Goal: Transaction & Acquisition: Purchase product/service

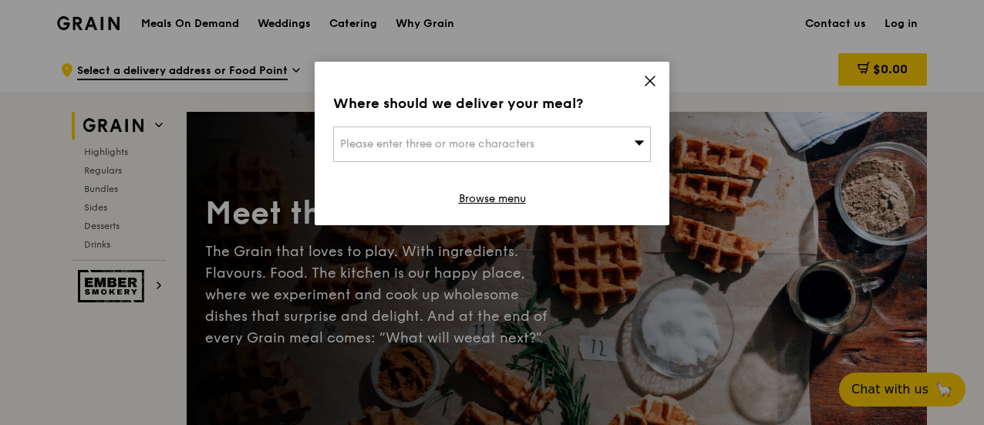
click at [562, 143] on div "Please enter three or more characters" at bounding box center [492, 144] width 318 height 35
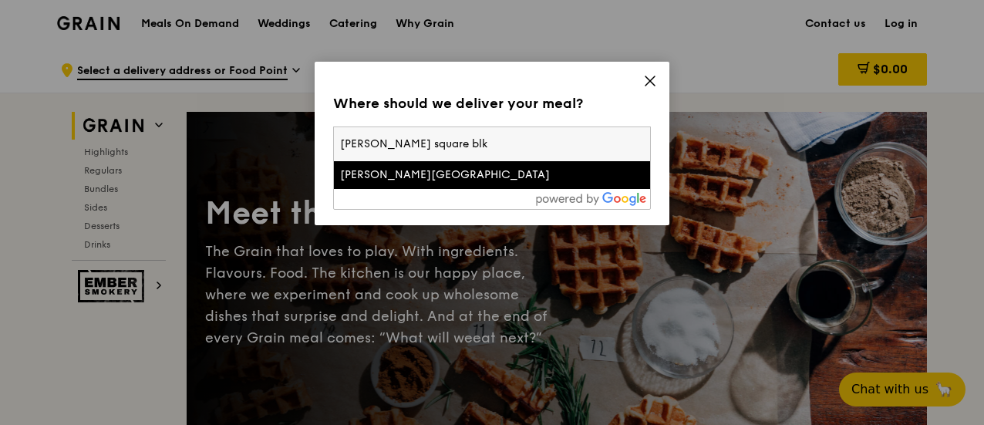
type input "jackson square blk"
click at [519, 177] on div "Jackson Square" at bounding box center [454, 174] width 228 height 15
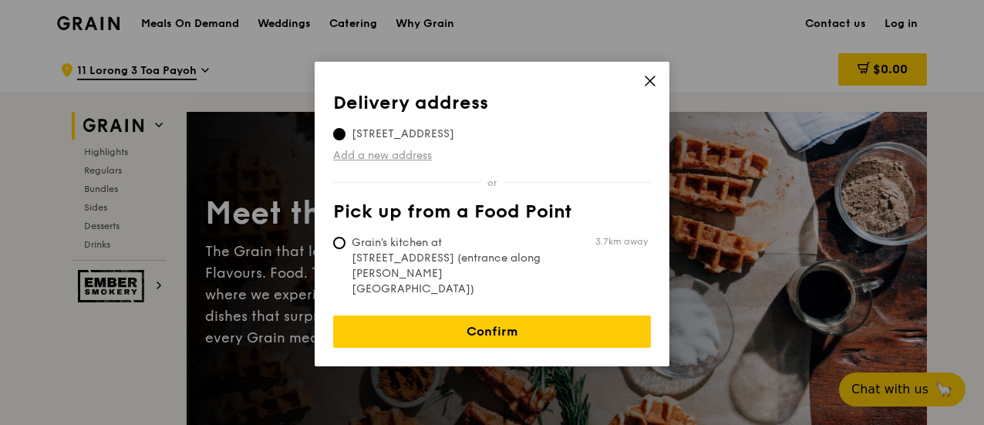
click at [417, 157] on link "Add a new address" at bounding box center [492, 155] width 318 height 15
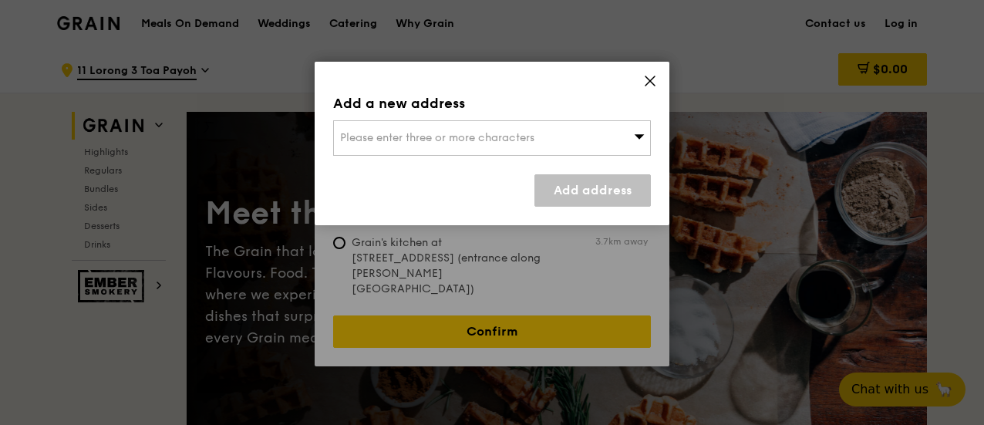
click at [450, 124] on div "Please enter three or more characters" at bounding box center [492, 137] width 318 height 35
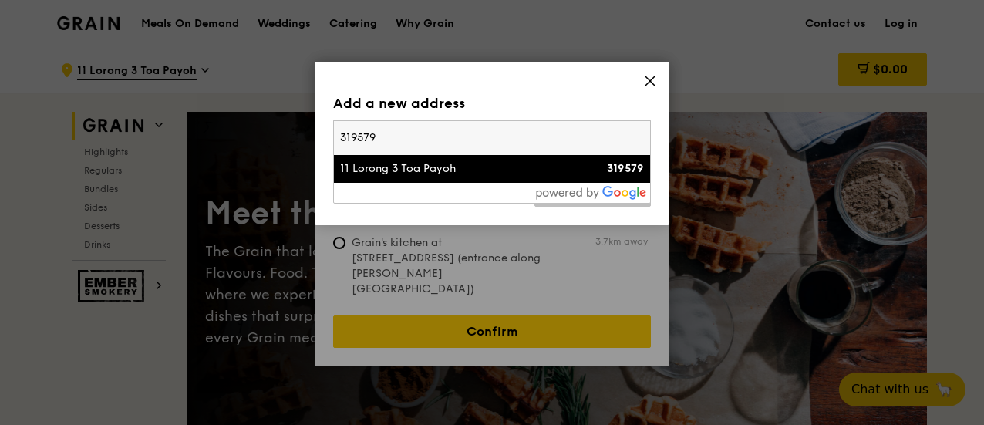
type input "319579"
click at [455, 178] on li "11 Lorong 3 Toa Payoh 319579" at bounding box center [492, 169] width 316 height 28
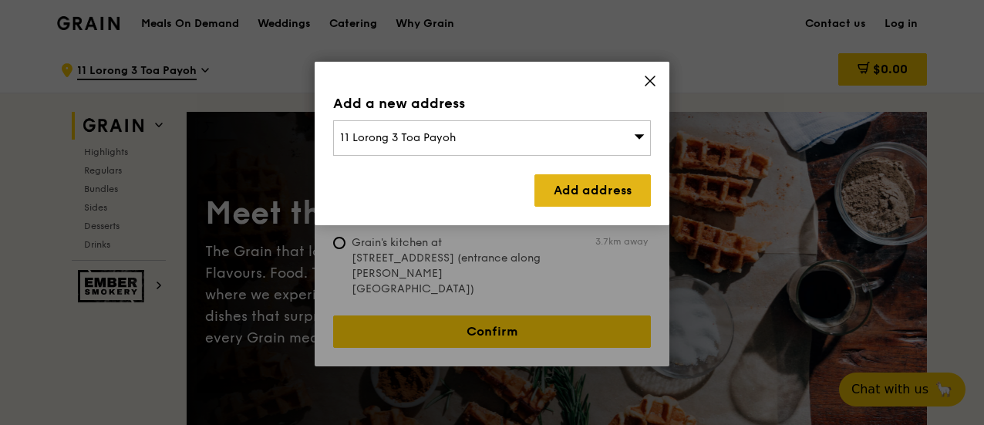
click at [596, 187] on link "Add address" at bounding box center [593, 190] width 116 height 32
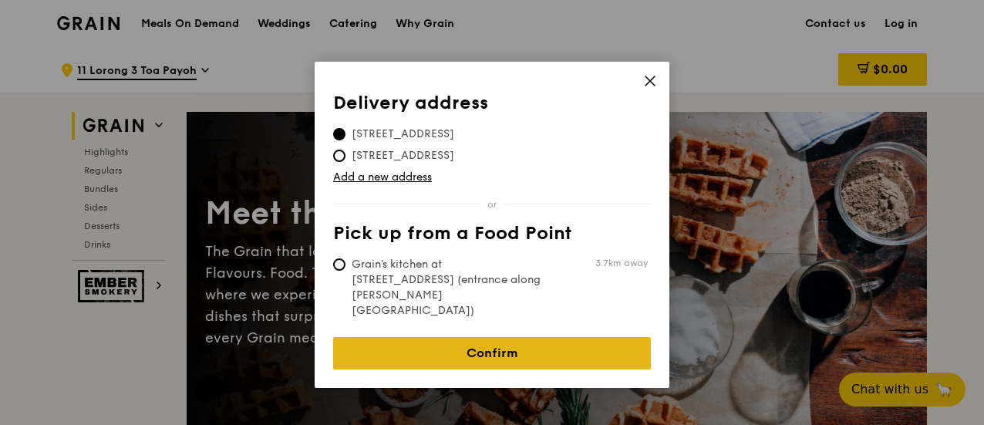
click at [503, 337] on link "Confirm" at bounding box center [492, 353] width 318 height 32
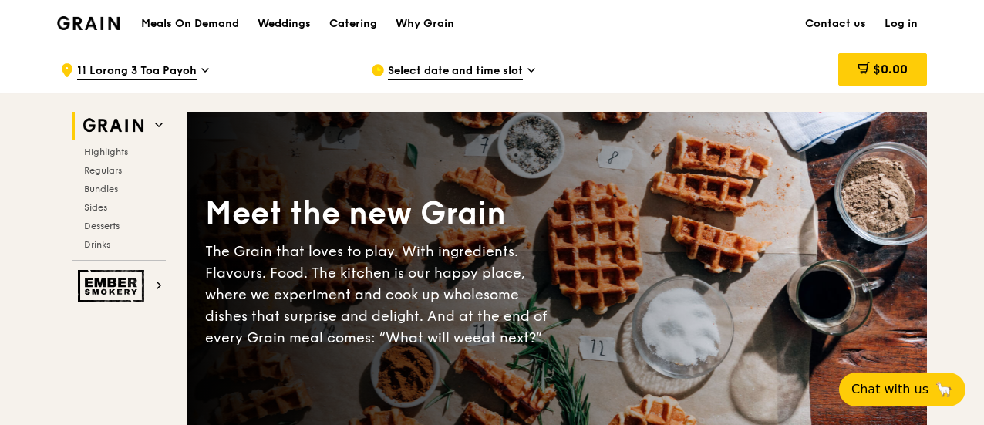
click at [486, 69] on span "Select date and time slot" at bounding box center [455, 71] width 135 height 17
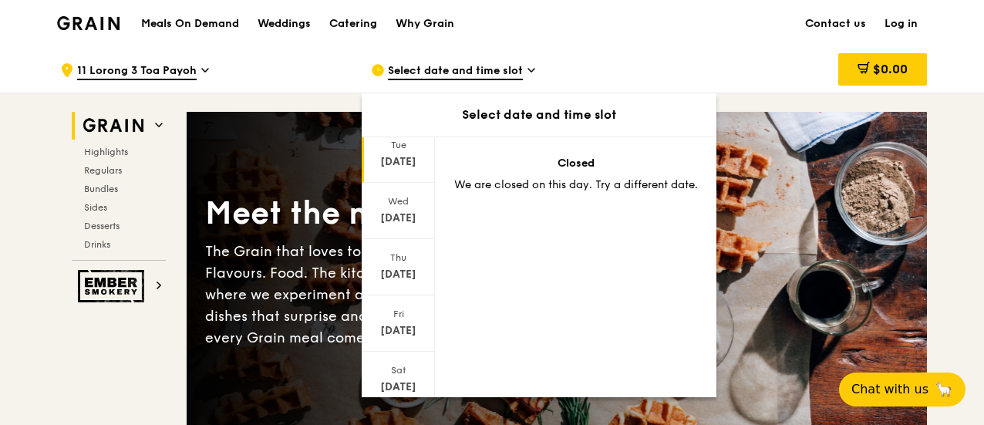
scroll to position [211, 0]
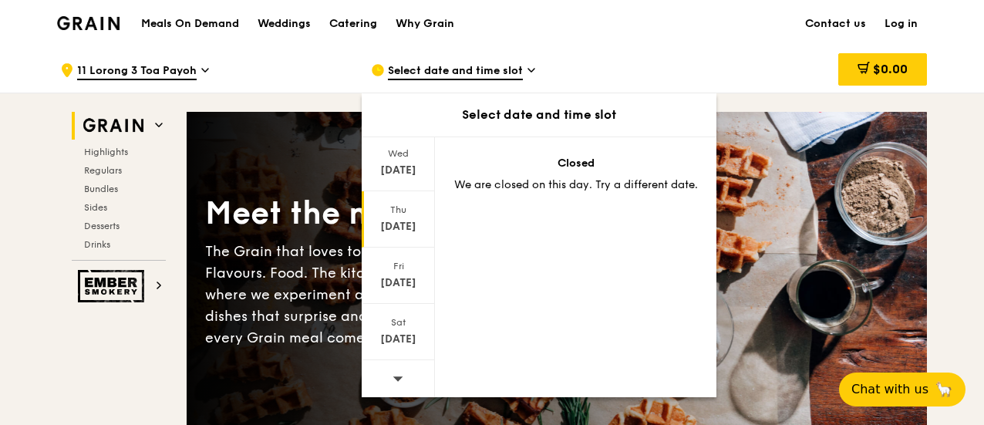
click at [393, 231] on div "[DATE]" at bounding box center [398, 226] width 69 height 15
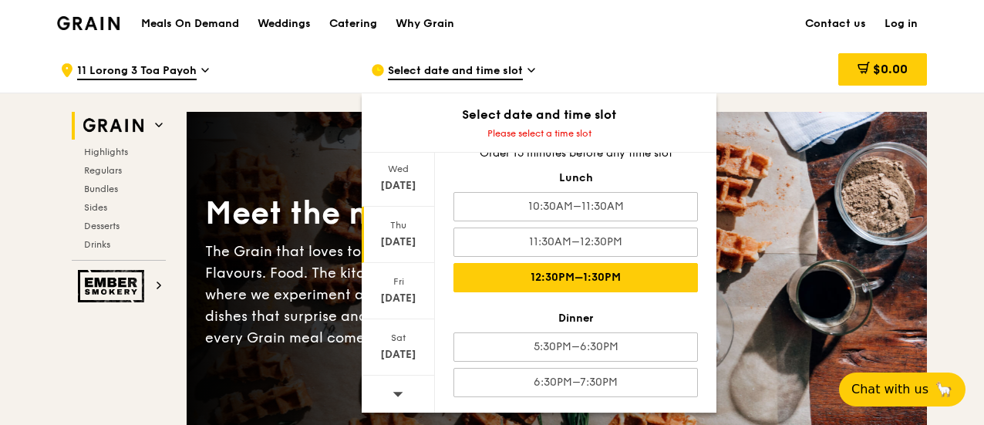
scroll to position [25, 0]
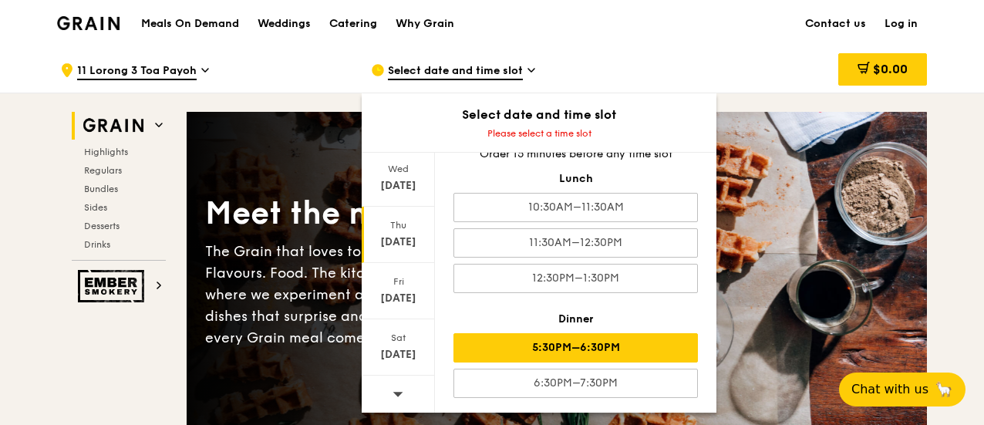
click at [586, 342] on div "5:30PM–6:30PM" at bounding box center [576, 347] width 245 height 29
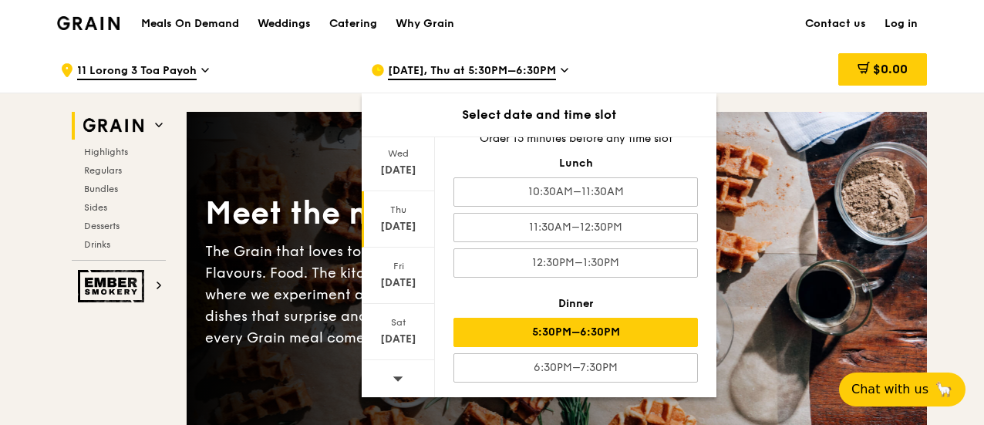
click at [702, 49] on div "$0.00" at bounding box center [803, 70] width 248 height 46
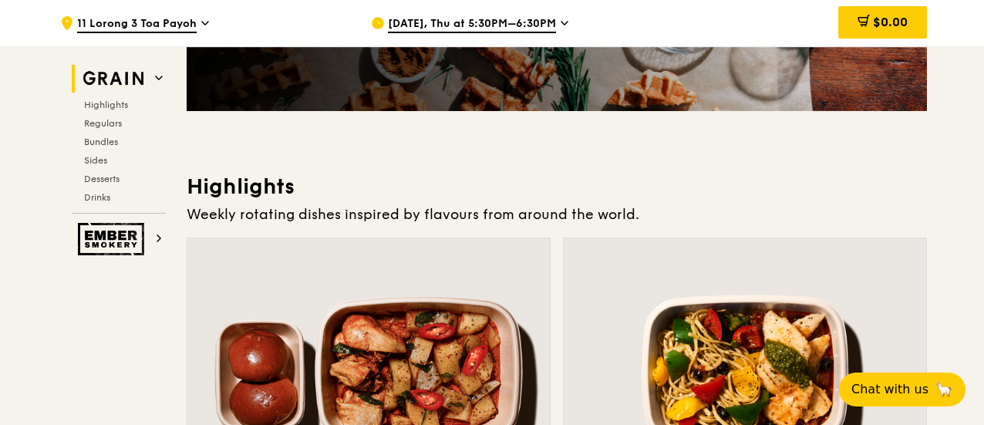
scroll to position [322, 0]
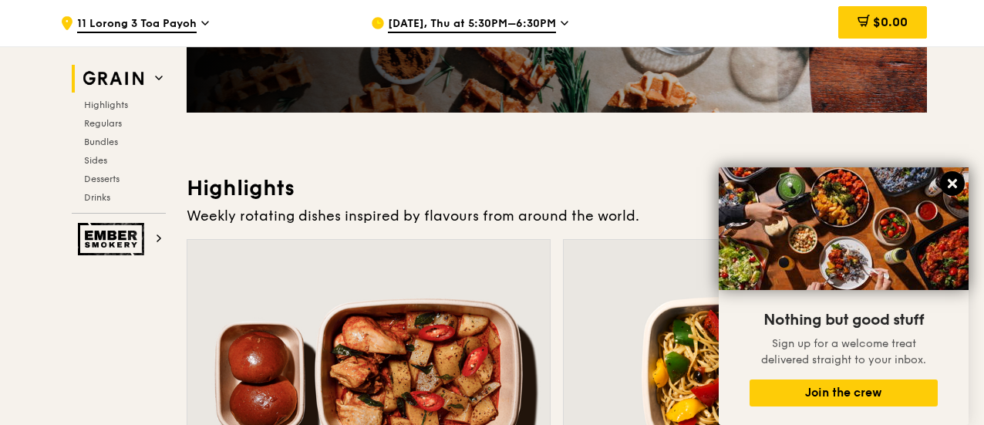
click at [954, 181] on icon at bounding box center [952, 183] width 9 height 9
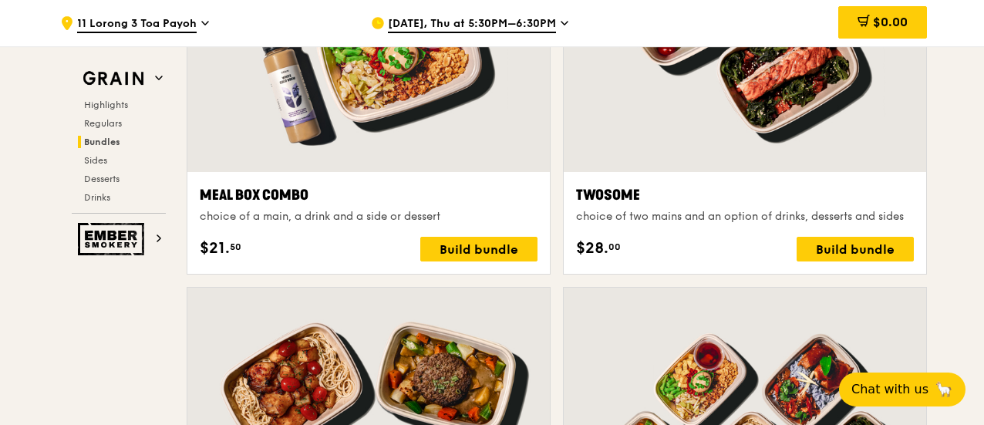
scroll to position [2443, 0]
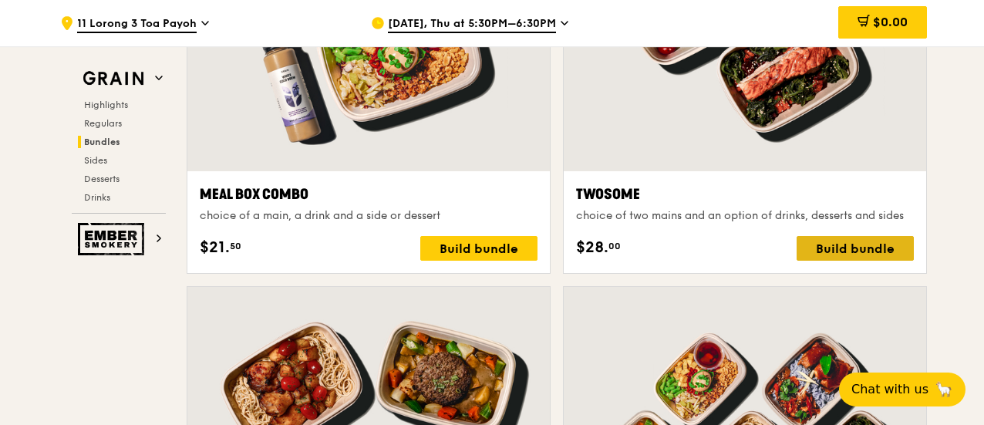
click at [872, 243] on div "Build bundle" at bounding box center [855, 248] width 117 height 25
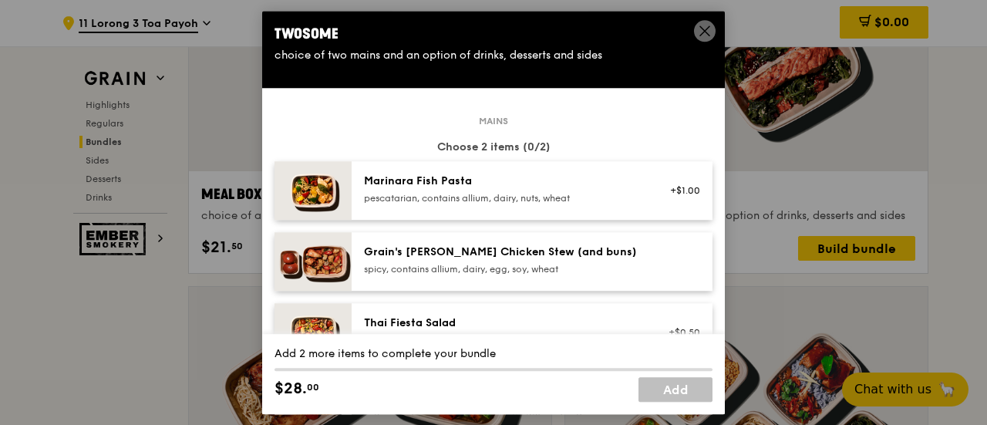
click at [703, 28] on icon at bounding box center [705, 31] width 14 height 14
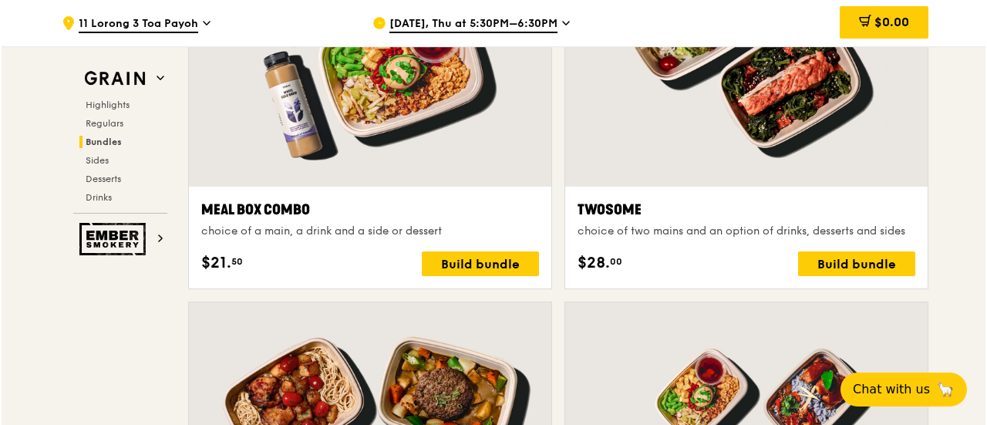
scroll to position [2440, 0]
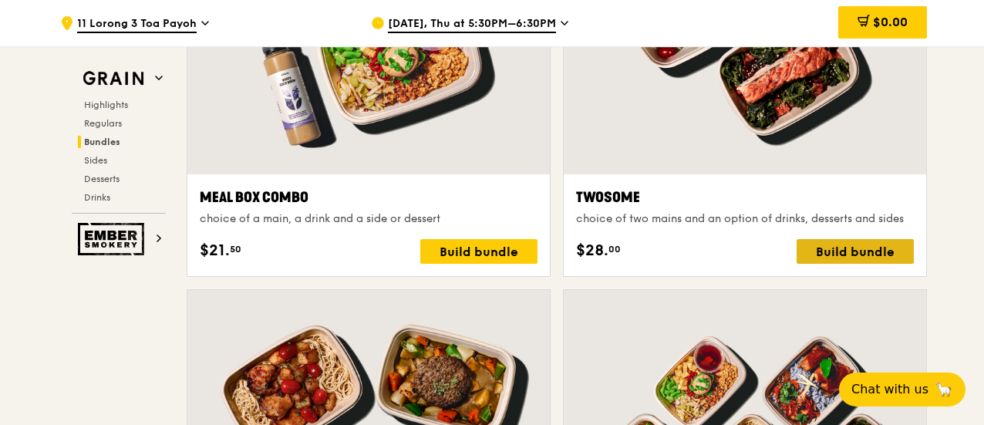
click at [833, 251] on div "Build bundle" at bounding box center [855, 251] width 117 height 25
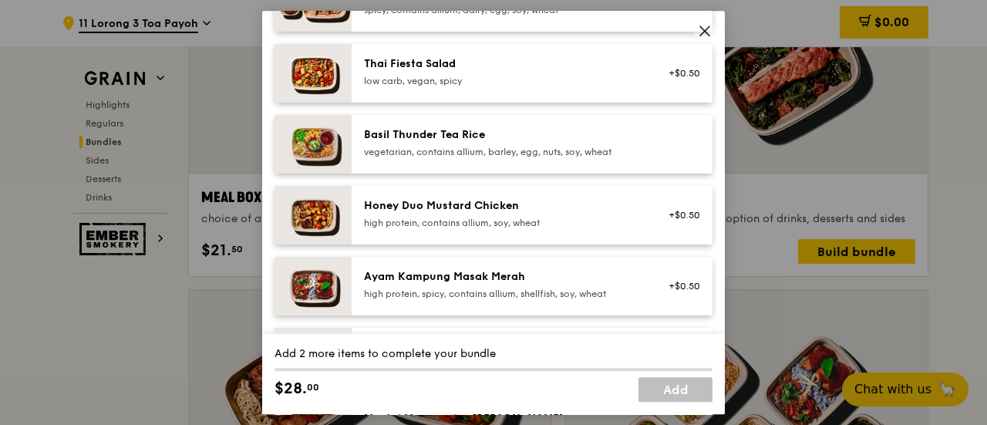
scroll to position [260, 0]
click at [463, 206] on div "Honey Duo Mustard Chicken" at bounding box center [502, 204] width 277 height 15
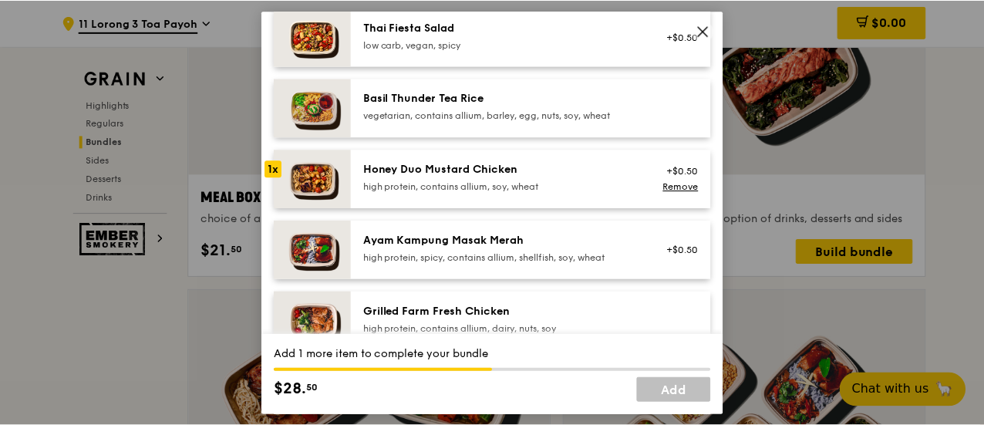
scroll to position [295, 0]
click at [476, 241] on div "Ayam Kampung Masak Merah" at bounding box center [502, 240] width 277 height 15
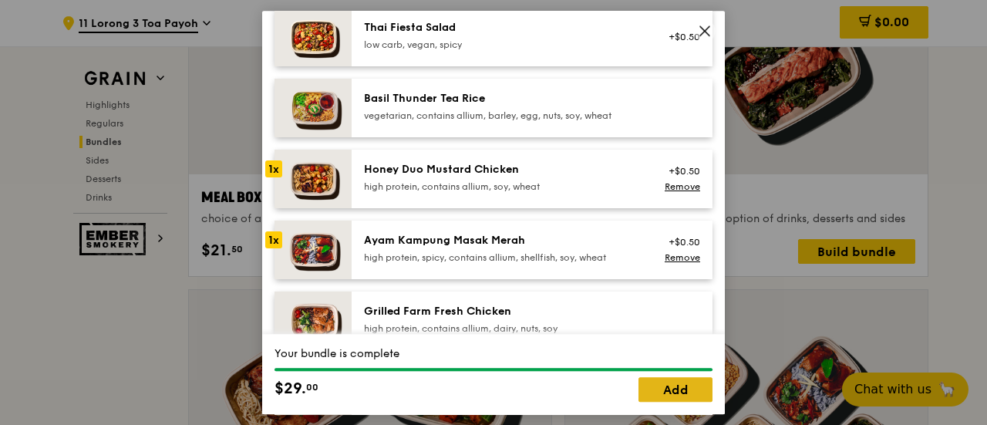
click at [661, 391] on link "Add" at bounding box center [676, 389] width 74 height 25
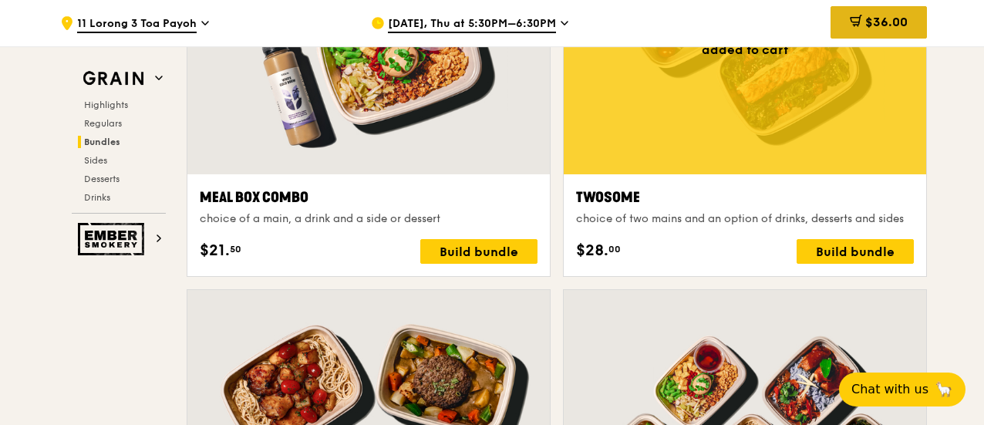
click at [862, 29] on div "$36.00" at bounding box center [879, 22] width 96 height 32
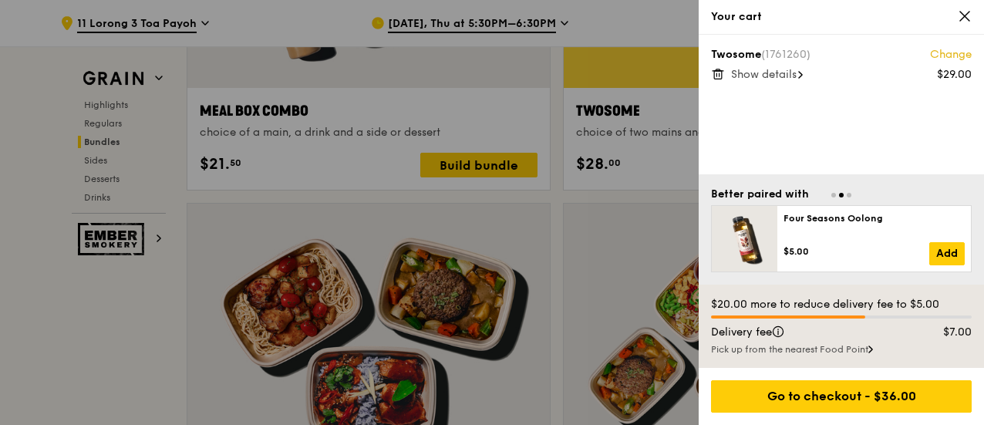
scroll to position [2538, 0]
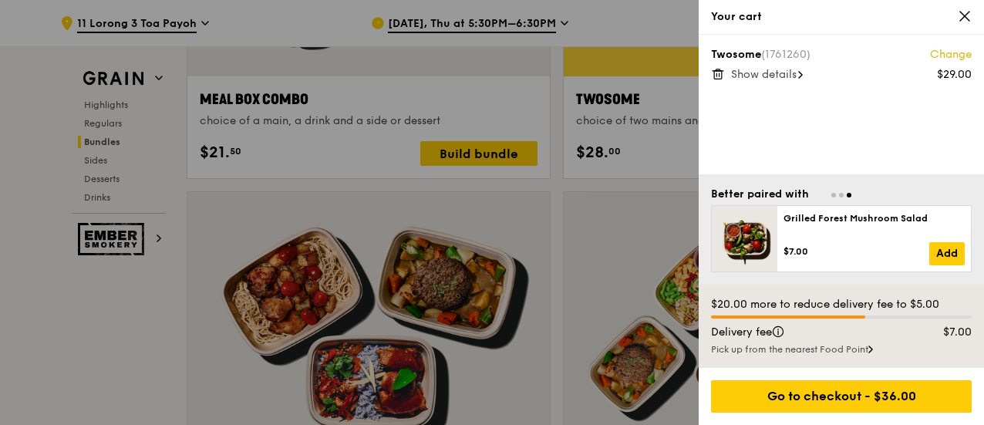
click at [787, 78] on span "Show details" at bounding box center [764, 74] width 66 height 13
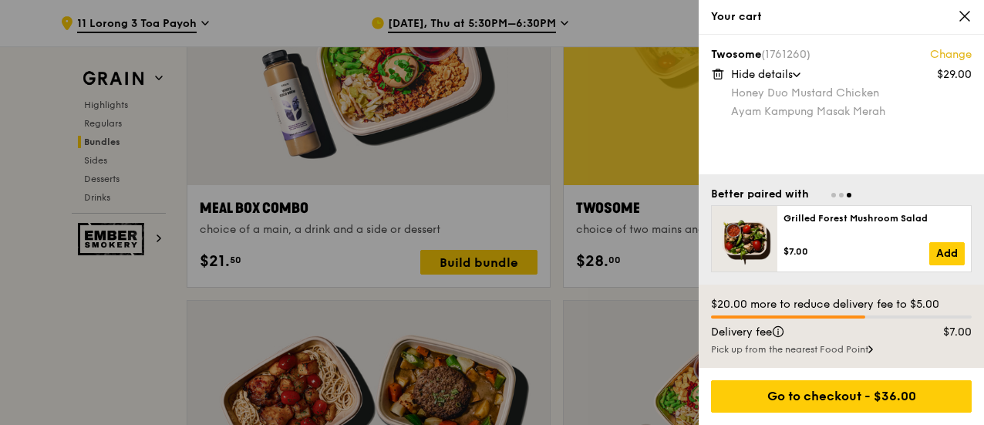
scroll to position [2427, 0]
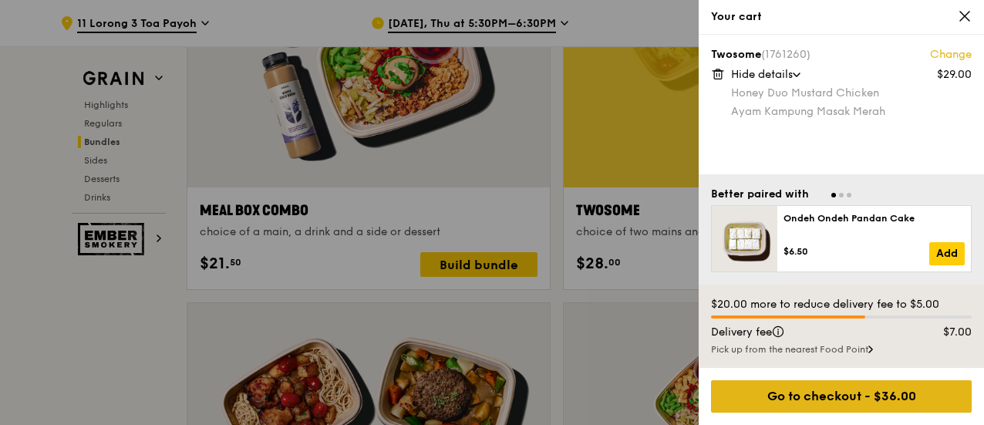
click at [835, 400] on div "Go to checkout - $36.00" at bounding box center [841, 396] width 261 height 32
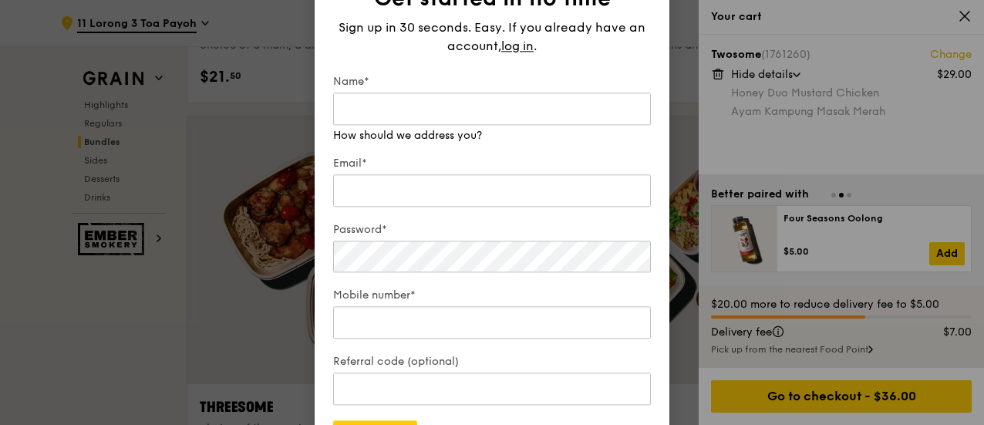
scroll to position [2589, 0]
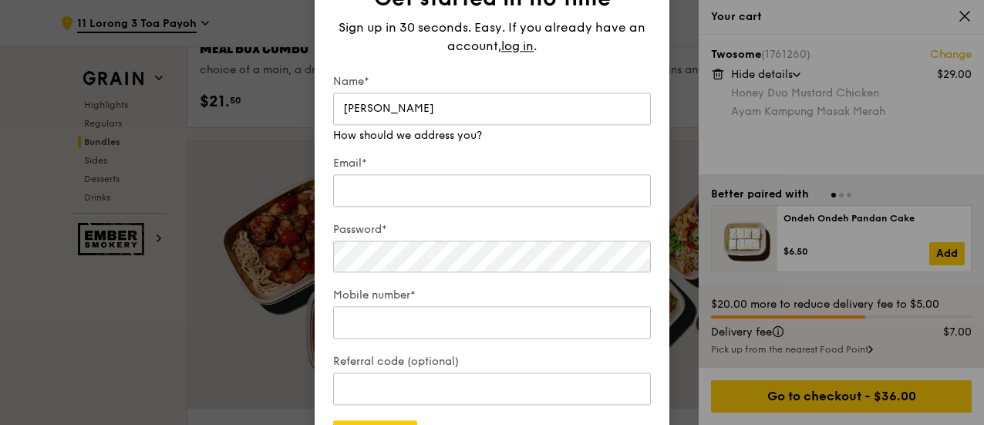
type input "Jessica Low"
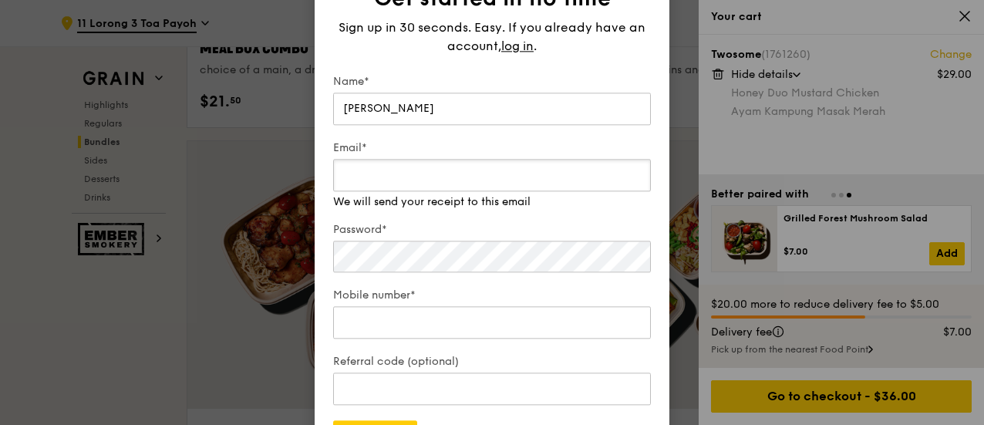
paste input "jessica.low.huichen@gmail.com"
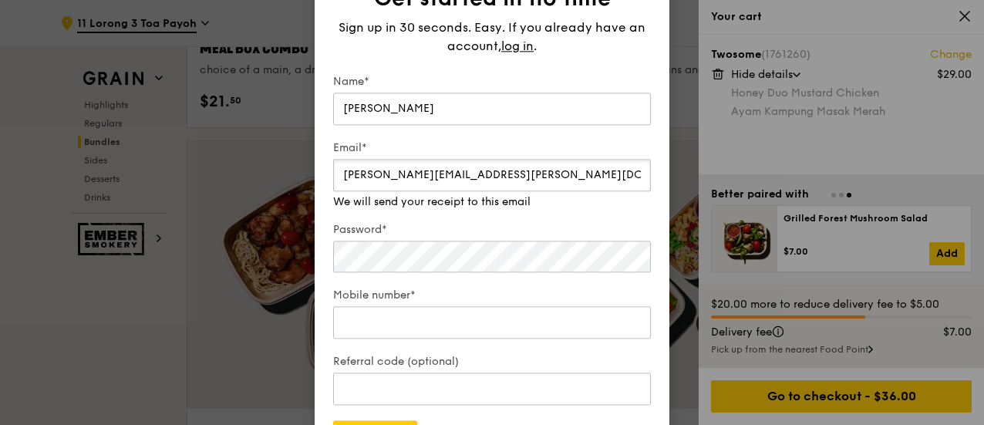
type input "jessica.low.huichen@gmail.com"
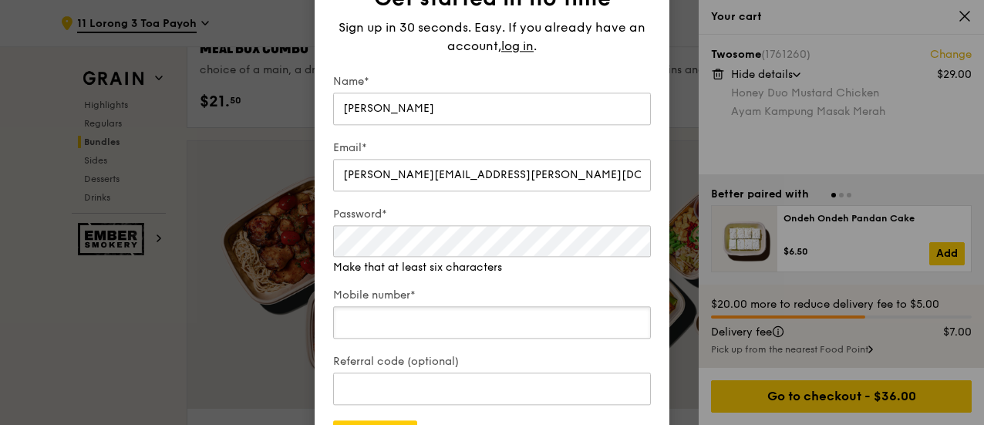
click at [433, 321] on input "Mobile number*" at bounding box center [492, 322] width 318 height 32
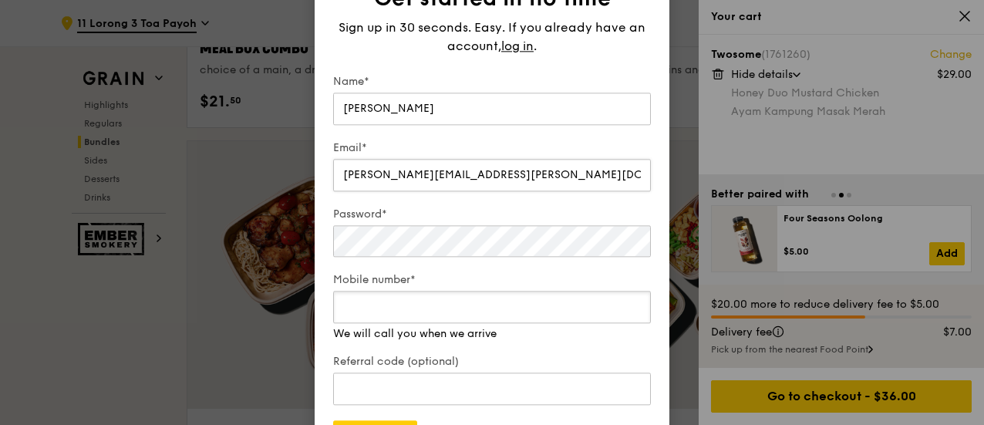
type input "82986299"
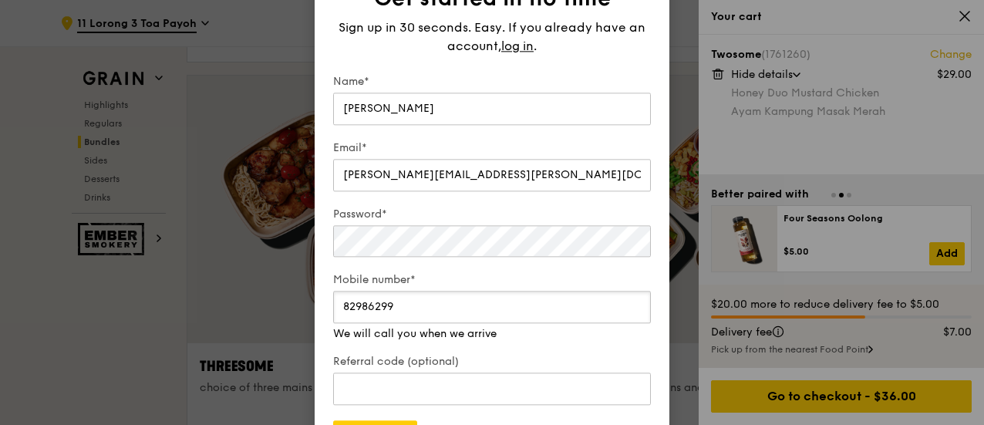
scroll to position [2655, 0]
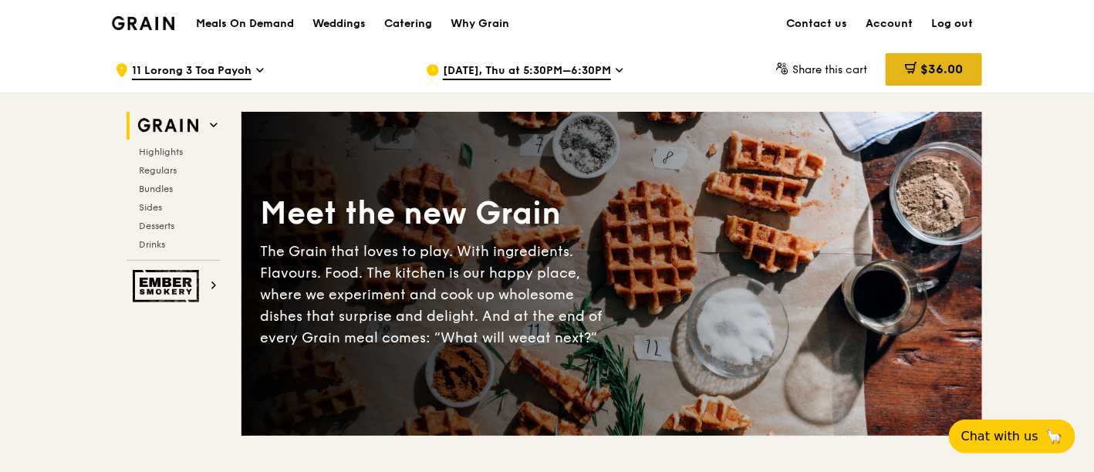
click at [923, 74] on span "$36.00" at bounding box center [941, 69] width 42 height 15
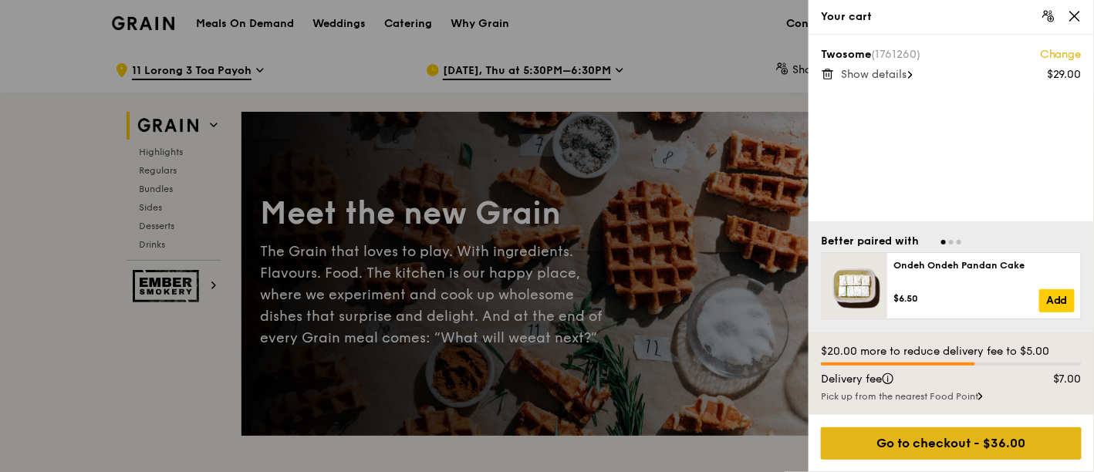
click at [958, 442] on div "Go to checkout - $36.00" at bounding box center [951, 443] width 261 height 32
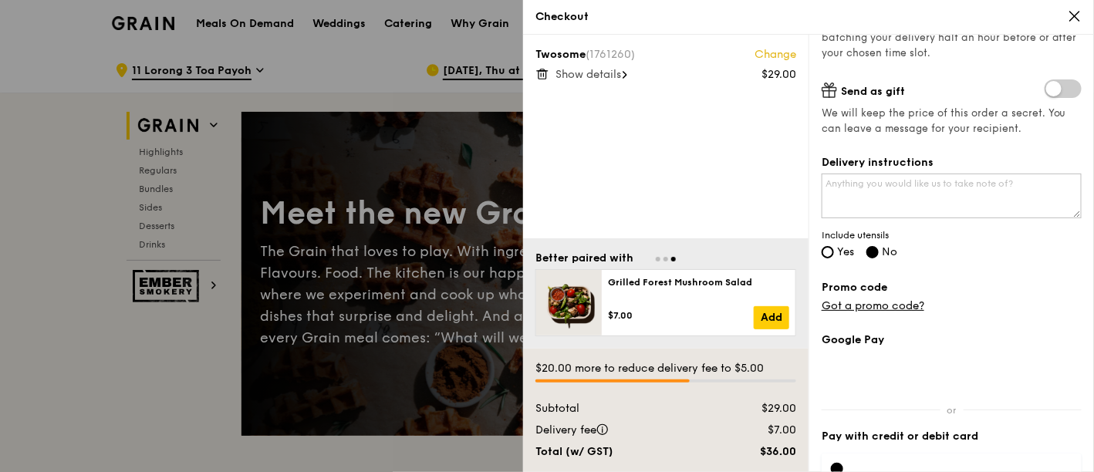
scroll to position [414, 0]
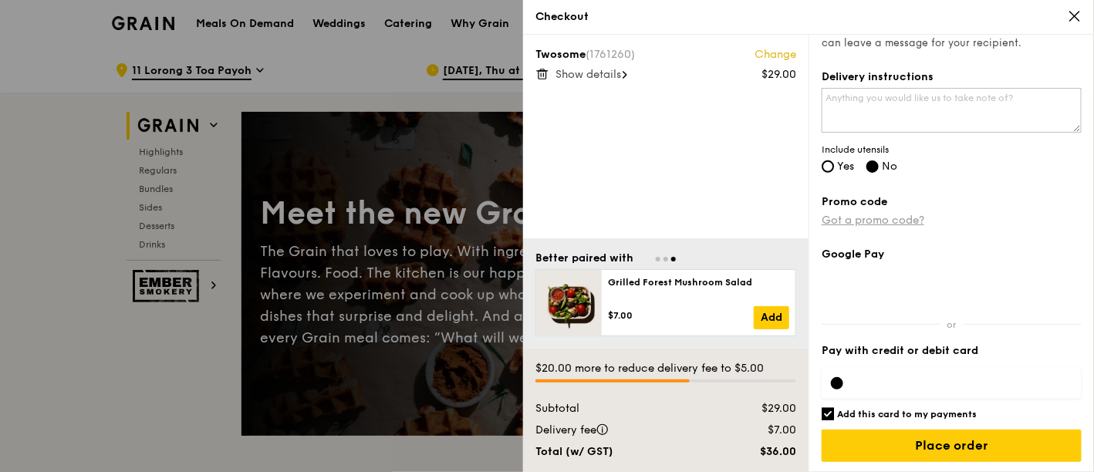
click at [906, 217] on link "Got a promo code?" at bounding box center [872, 220] width 103 height 13
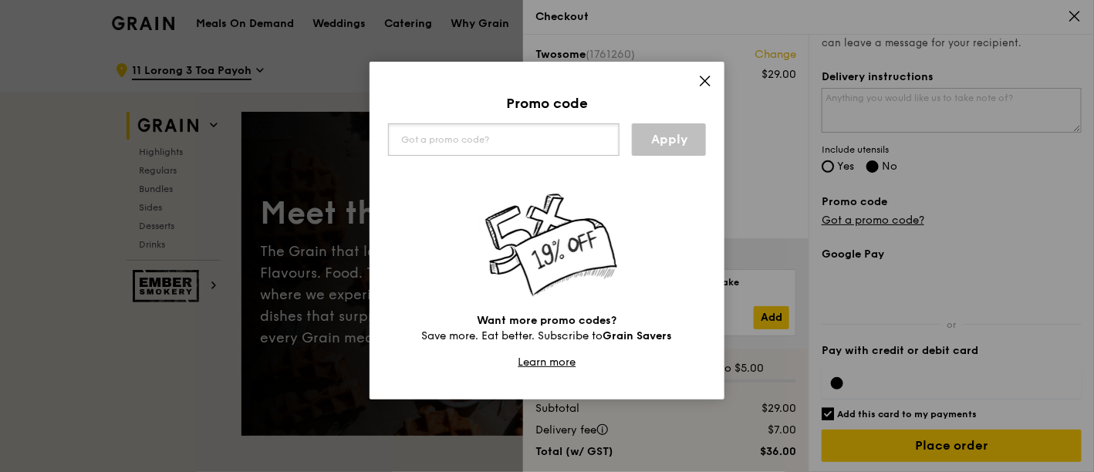
paste input "0305WEDDING-[PERSON_NAME]"
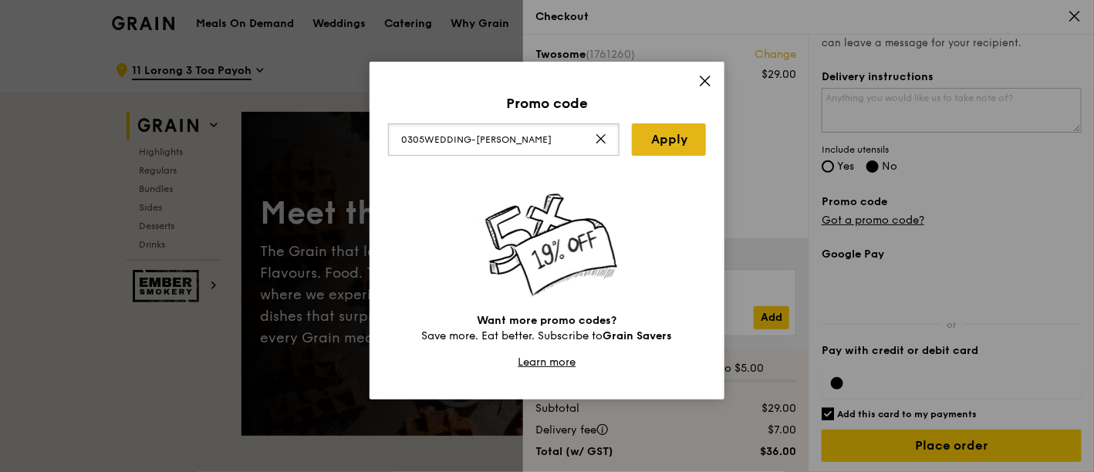
type input "0305WEDDING-[PERSON_NAME]"
click at [672, 150] on link "Apply" at bounding box center [669, 139] width 74 height 32
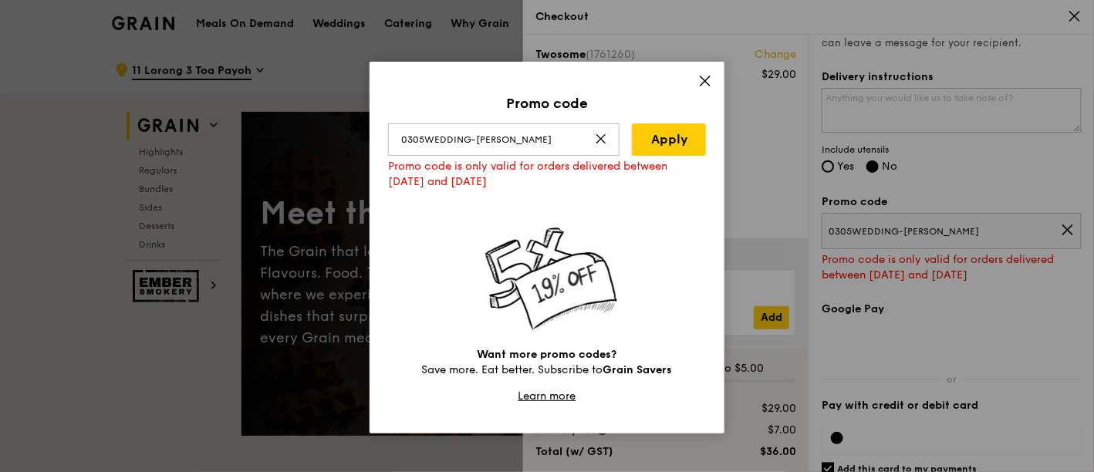
click at [710, 80] on icon at bounding box center [705, 81] width 14 height 14
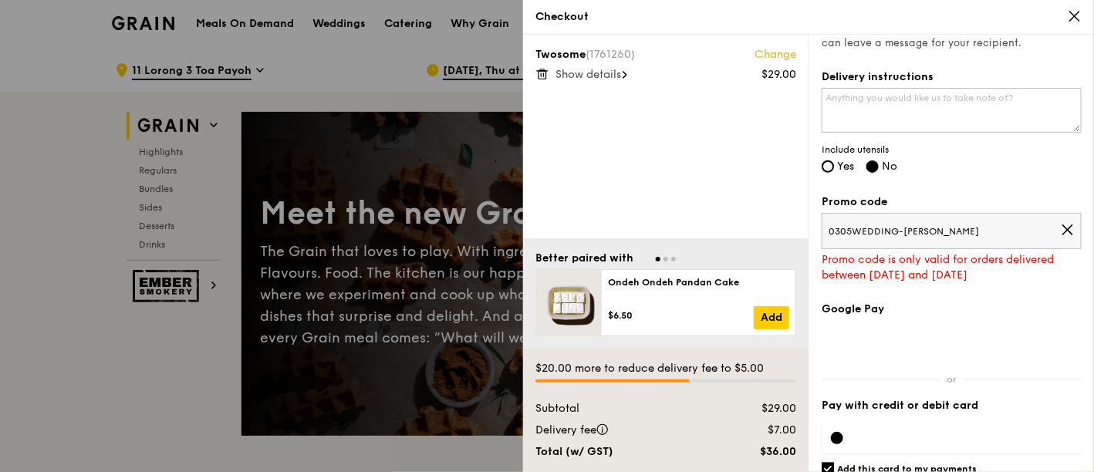
click at [464, 47] on div at bounding box center [547, 236] width 1094 height 472
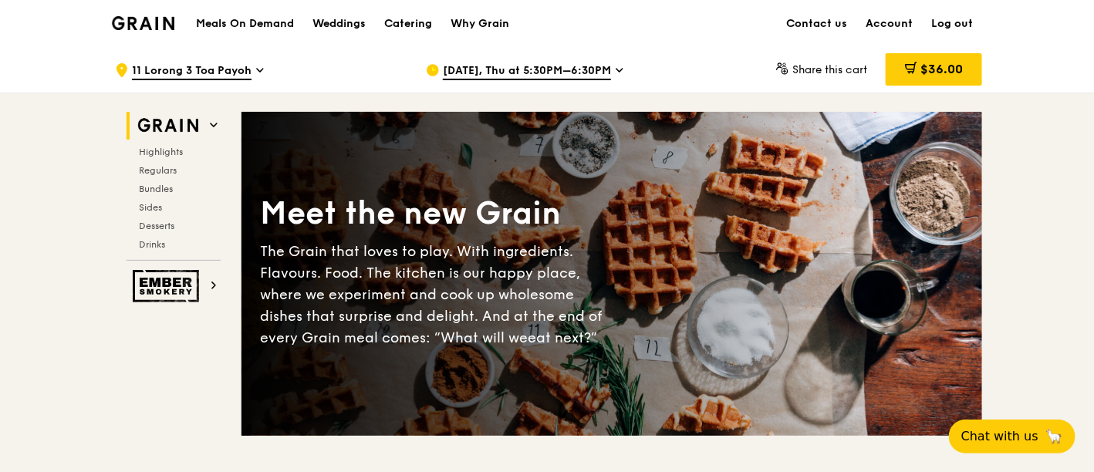
click at [498, 67] on span "[DATE], Thu at 5:30PM–6:30PM" at bounding box center [527, 71] width 168 height 17
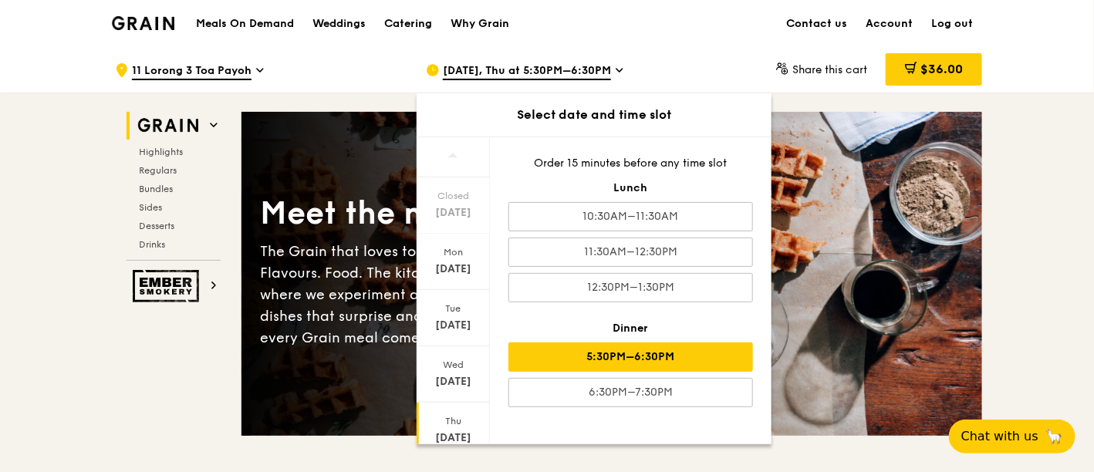
click at [326, 65] on div ".cls-1 { fill: none; stroke: #fff; stroke-linecap: round; stroke-linejoin: roun…" at bounding box center [258, 70] width 286 height 46
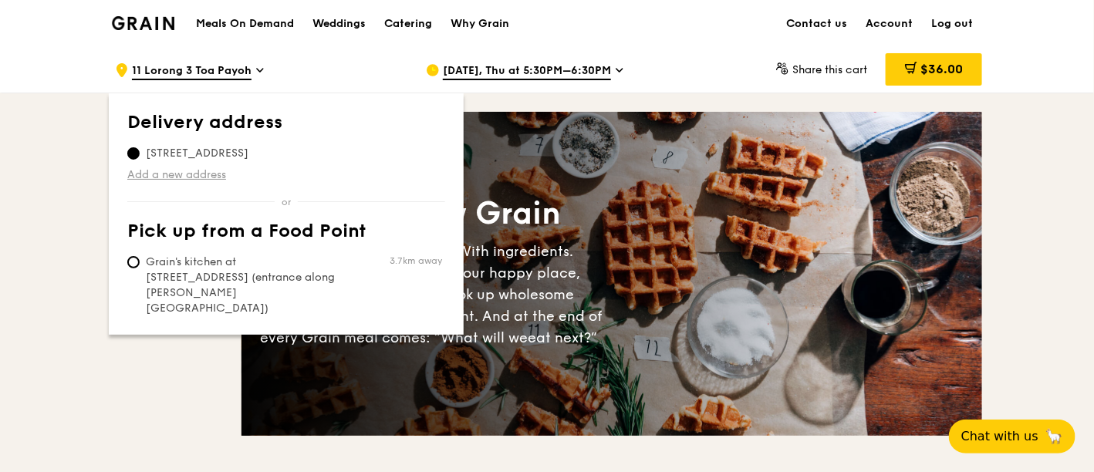
click at [201, 170] on link "Add a new address" at bounding box center [286, 174] width 318 height 15
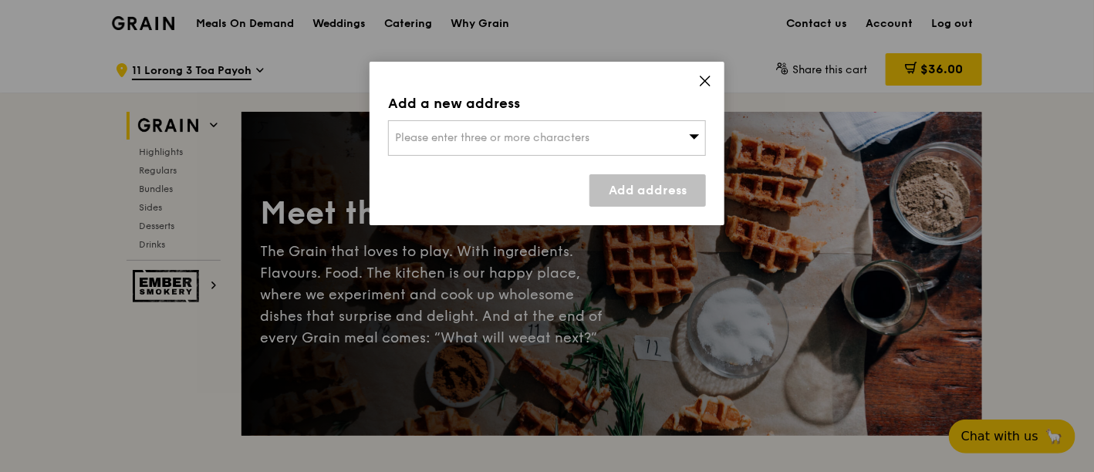
click at [455, 135] on span "Please enter three or more characters" at bounding box center [492, 137] width 194 height 13
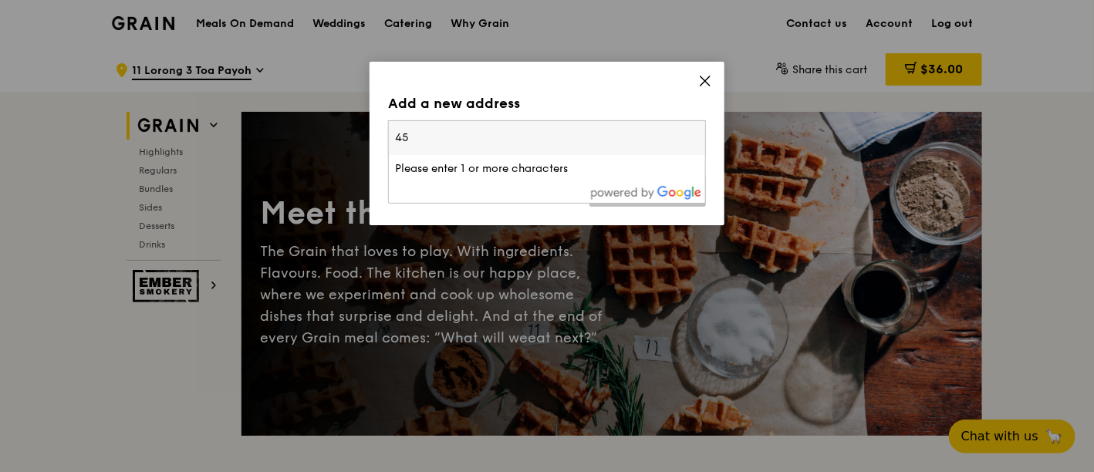
type input "4"
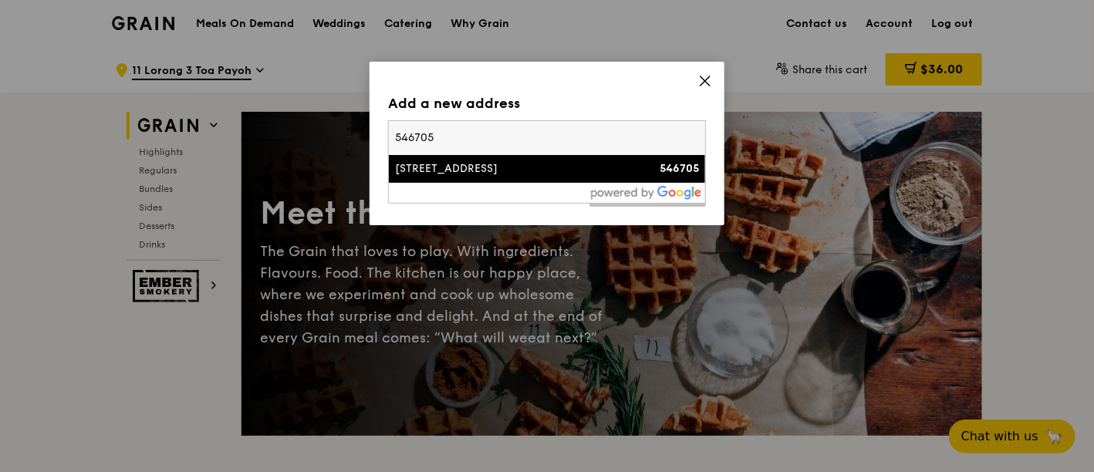
type input "546705"
click at [471, 174] on div "[STREET_ADDRESS]" at bounding box center [509, 168] width 228 height 15
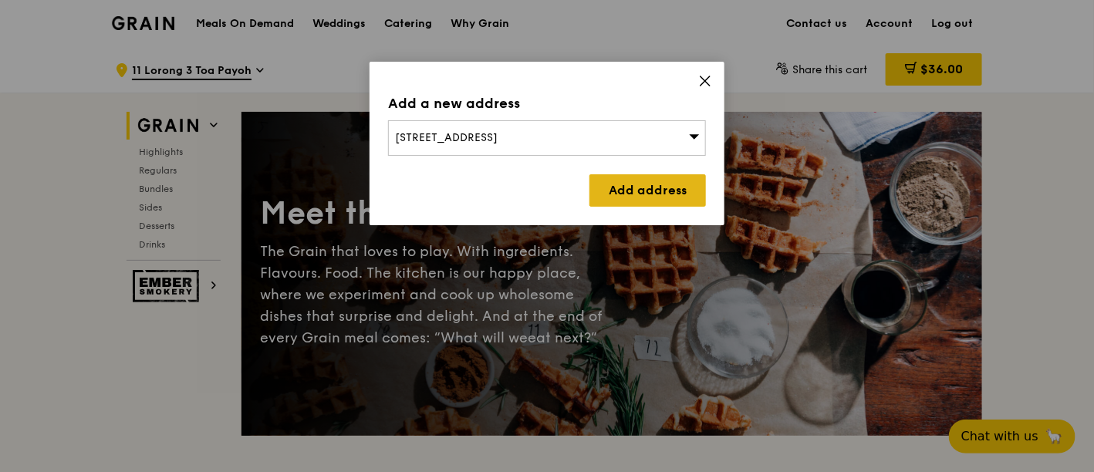
click at [622, 203] on link "Add address" at bounding box center [647, 190] width 116 height 32
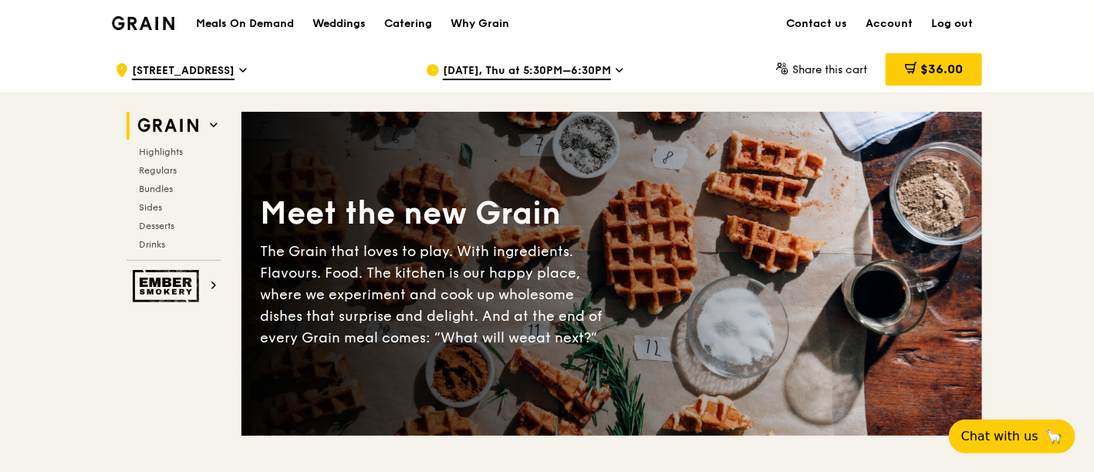
click at [586, 70] on span "[DATE], Thu at 5:30PM–6:30PM" at bounding box center [527, 71] width 168 height 17
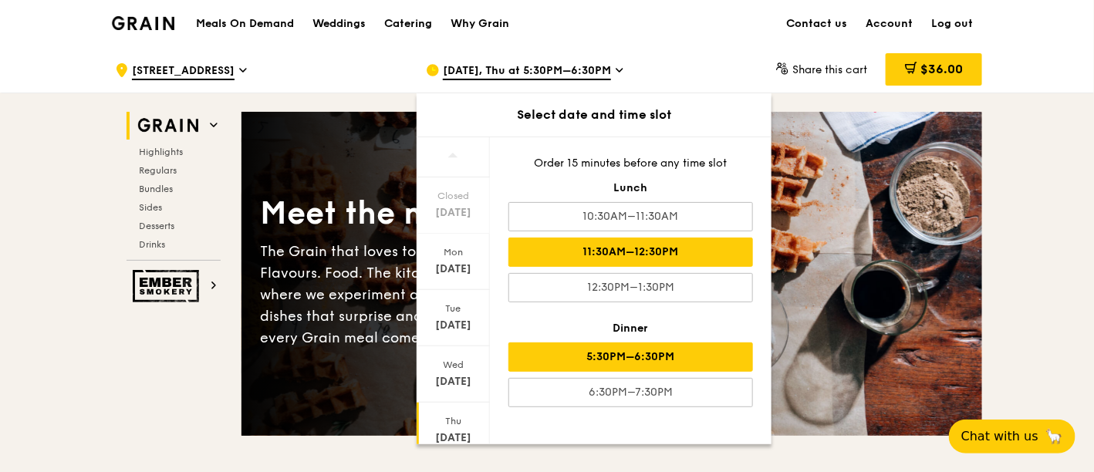
click at [619, 244] on div "11:30AM–12:30PM" at bounding box center [630, 252] width 245 height 29
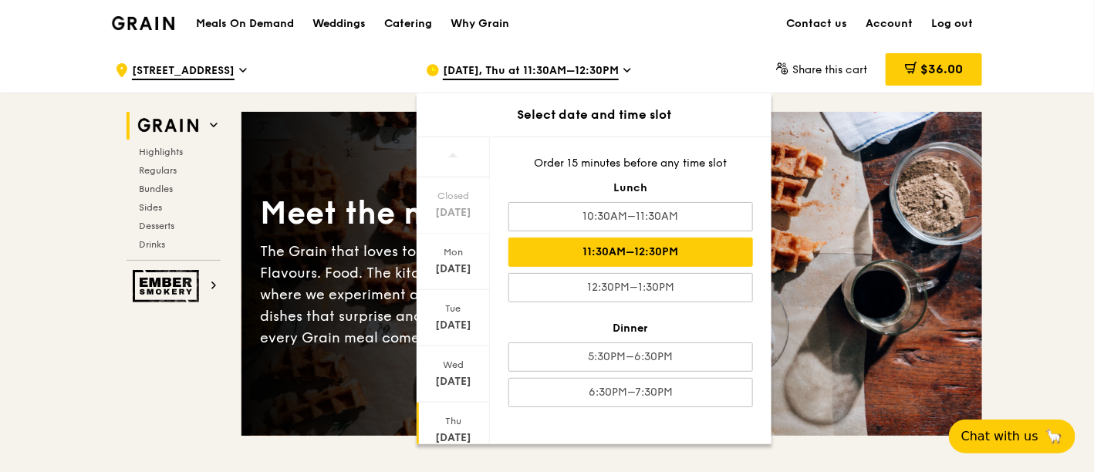
click at [649, 35] on div "Meals On Demand Weddings Catering Why Grain Contact us Account Log out" at bounding box center [547, 23] width 870 height 47
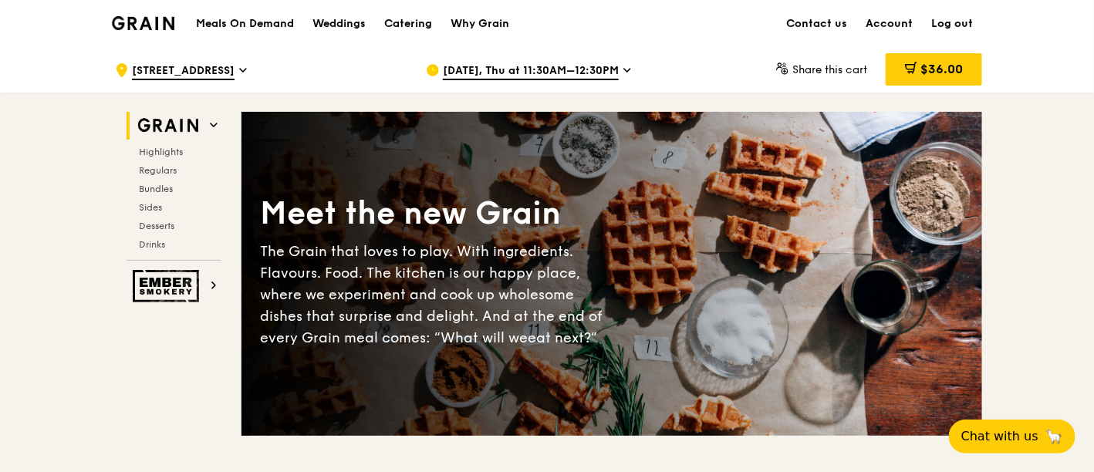
click at [614, 66] on span "[DATE], Thu at 11:30AM–12:30PM" at bounding box center [531, 71] width 176 height 17
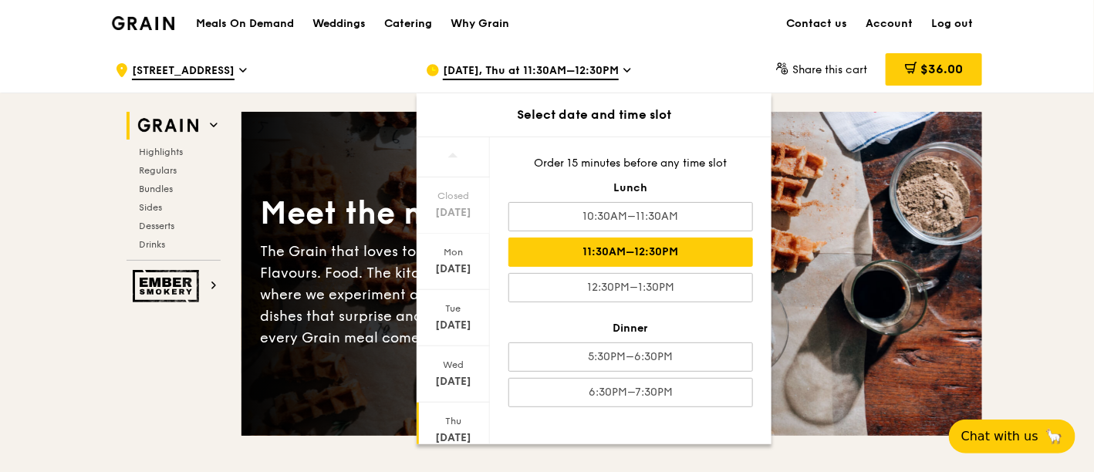
click at [703, 39] on div "Meals On Demand Weddings Catering Why Grain Contact us Account Log out" at bounding box center [547, 23] width 870 height 47
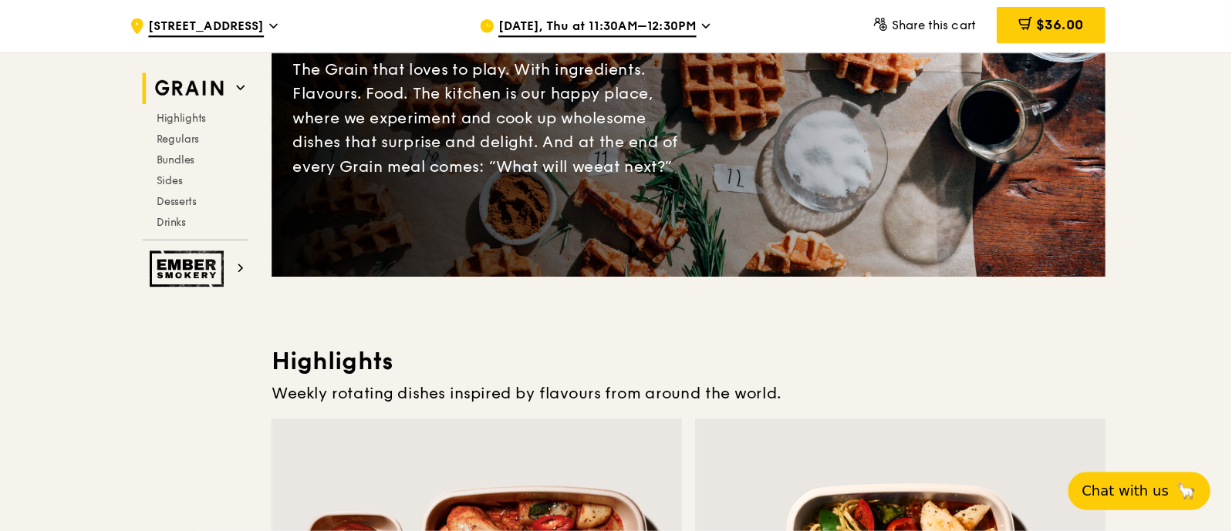
scroll to position [0, 0]
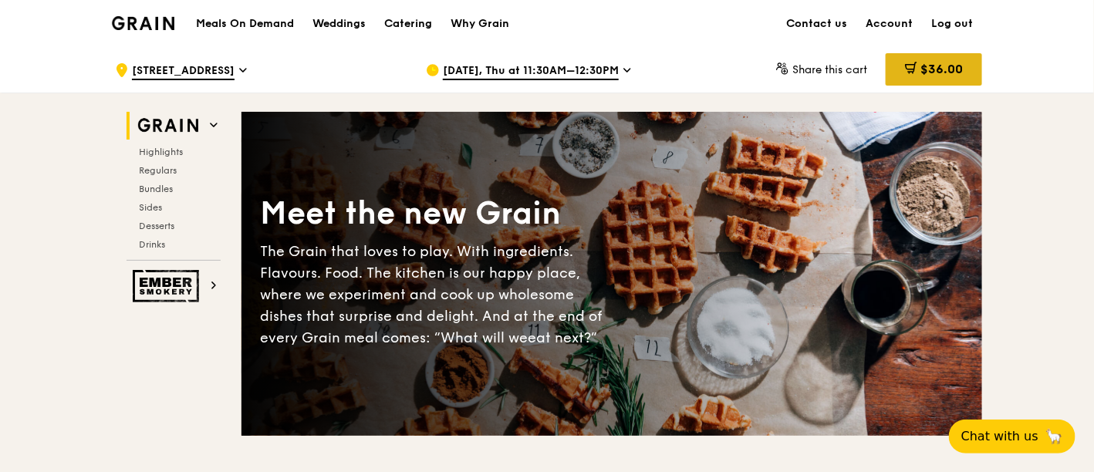
click at [914, 73] on icon at bounding box center [911, 68] width 12 height 12
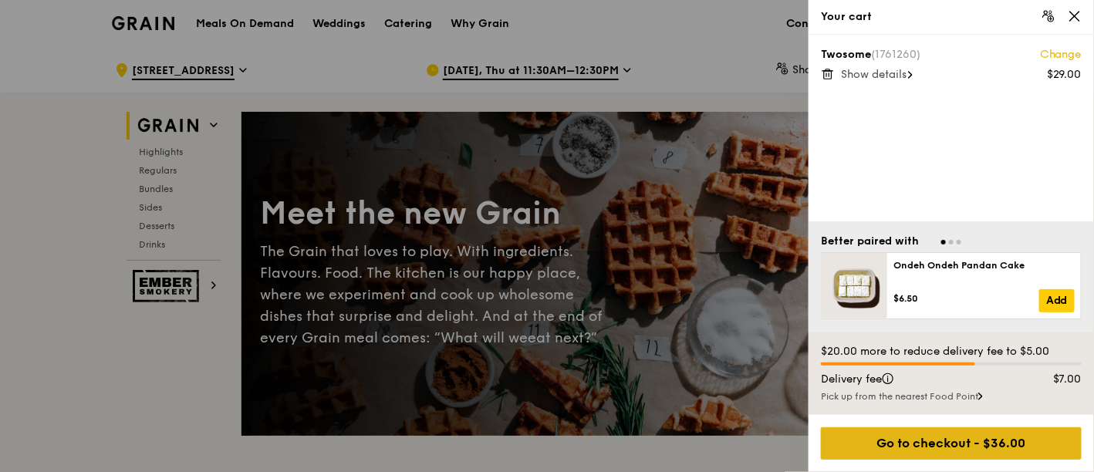
click at [938, 437] on div "Go to checkout - $36.00" at bounding box center [951, 443] width 261 height 32
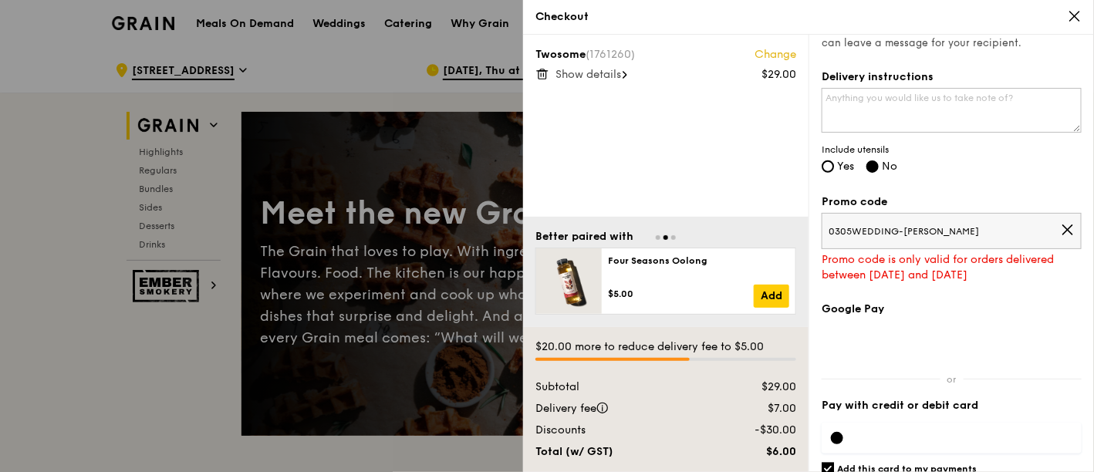
click at [956, 237] on span "0305WEDDING-[PERSON_NAME]" at bounding box center [944, 231] width 232 height 12
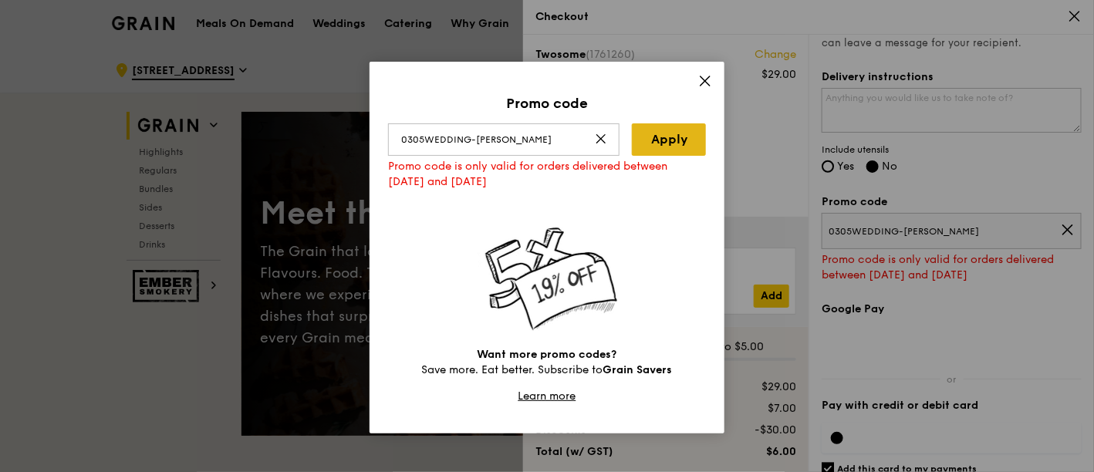
click at [683, 135] on link "Apply" at bounding box center [669, 139] width 74 height 32
click at [705, 83] on icon at bounding box center [705, 81] width 14 height 14
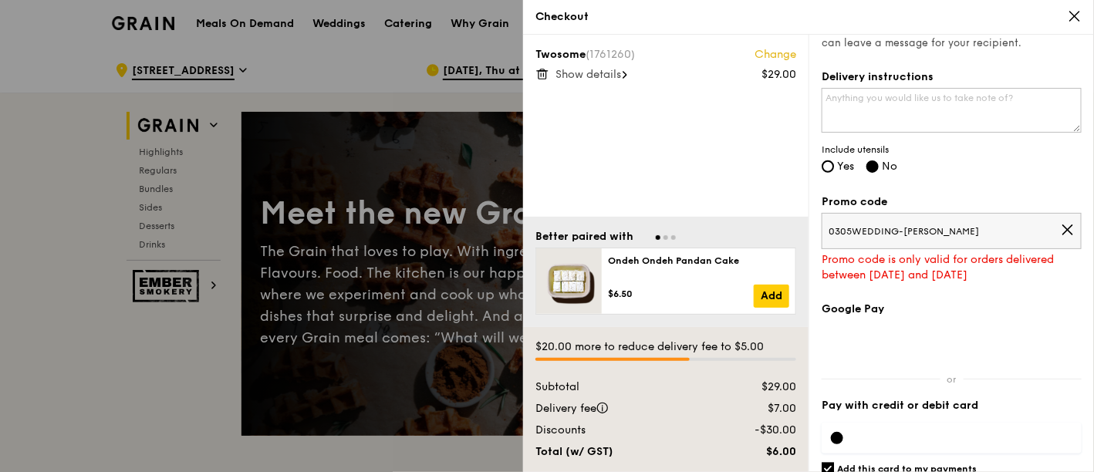
click at [1068, 14] on icon at bounding box center [1075, 16] width 14 height 14
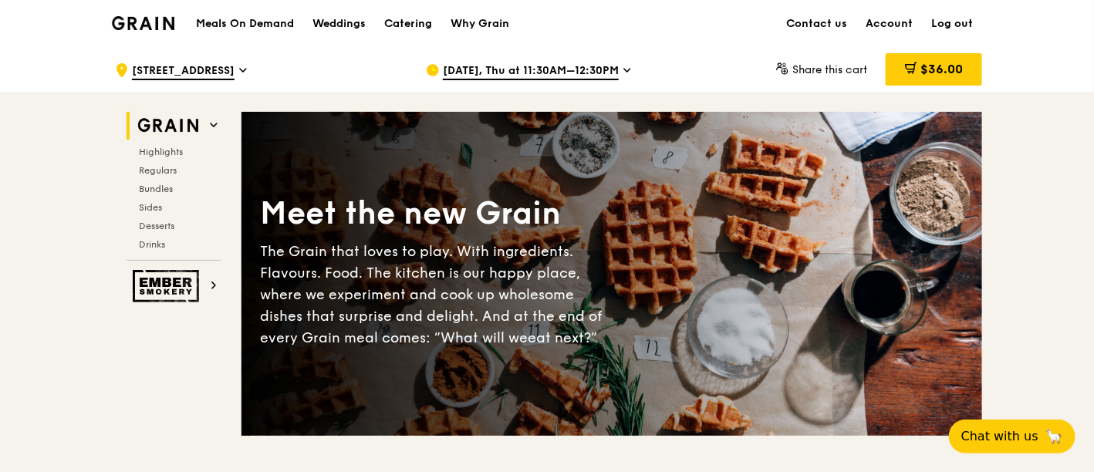
click at [550, 84] on div "[DATE], Thu at 11:30AM–12:30PM" at bounding box center [569, 70] width 286 height 46
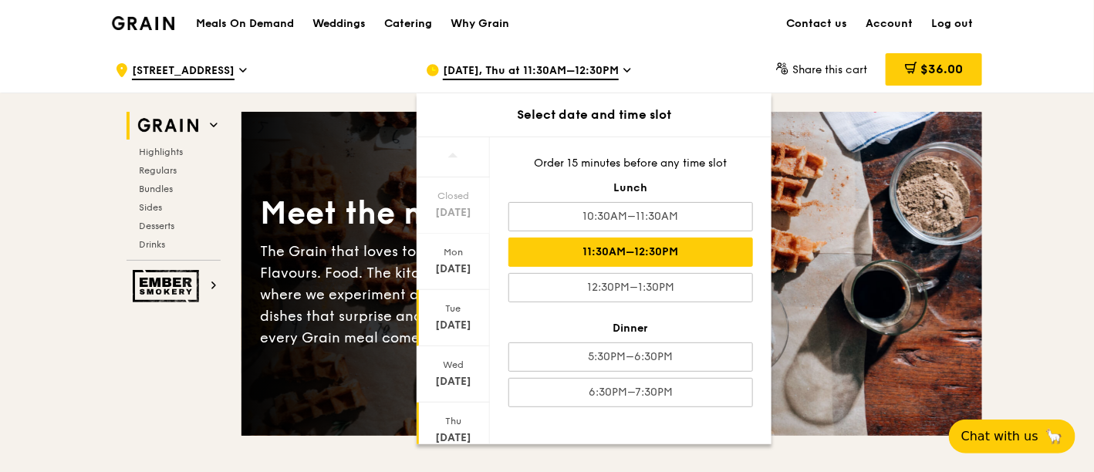
click at [445, 302] on div "Tue" at bounding box center [453, 308] width 69 height 12
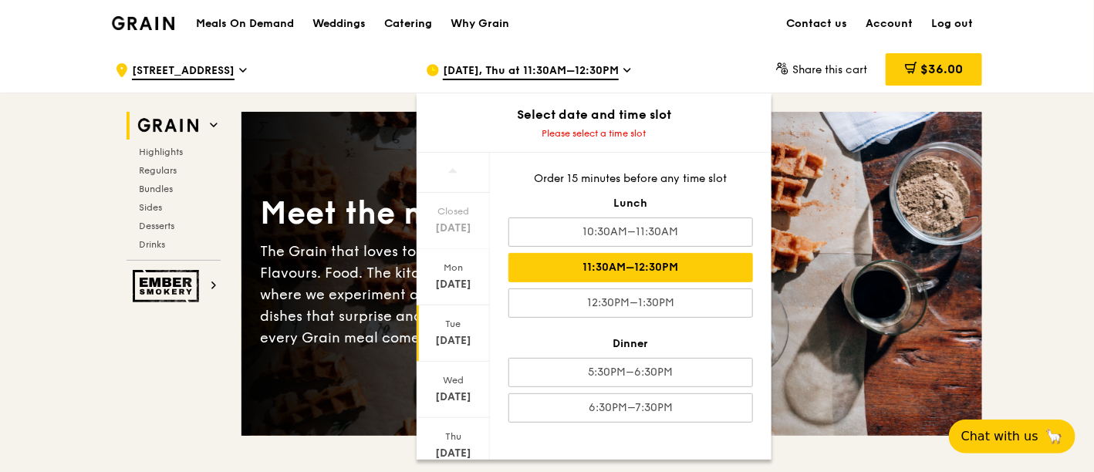
click at [623, 257] on div "11:30AM–12:30PM" at bounding box center [630, 267] width 245 height 29
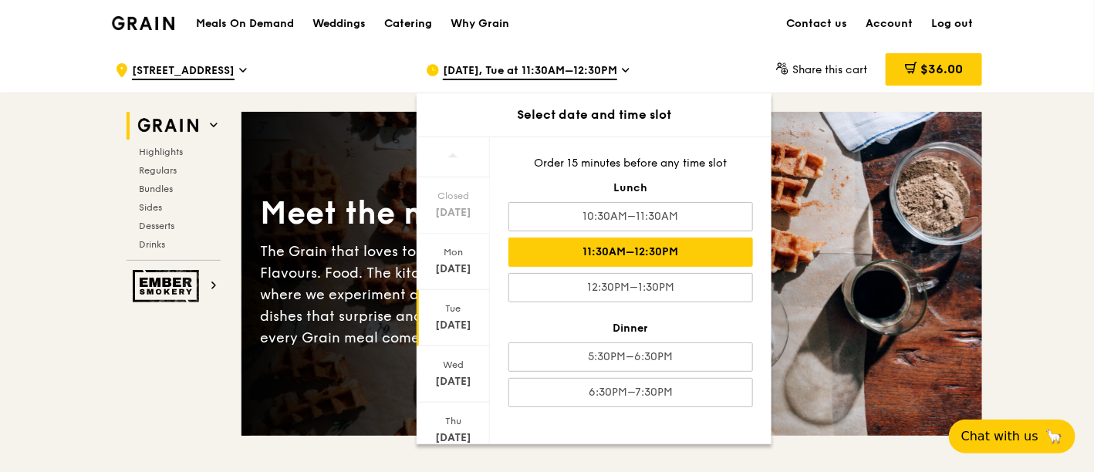
click at [649, 36] on div "Meals On Demand Weddings Catering Why Grain Contact us Account Log out" at bounding box center [547, 23] width 870 height 47
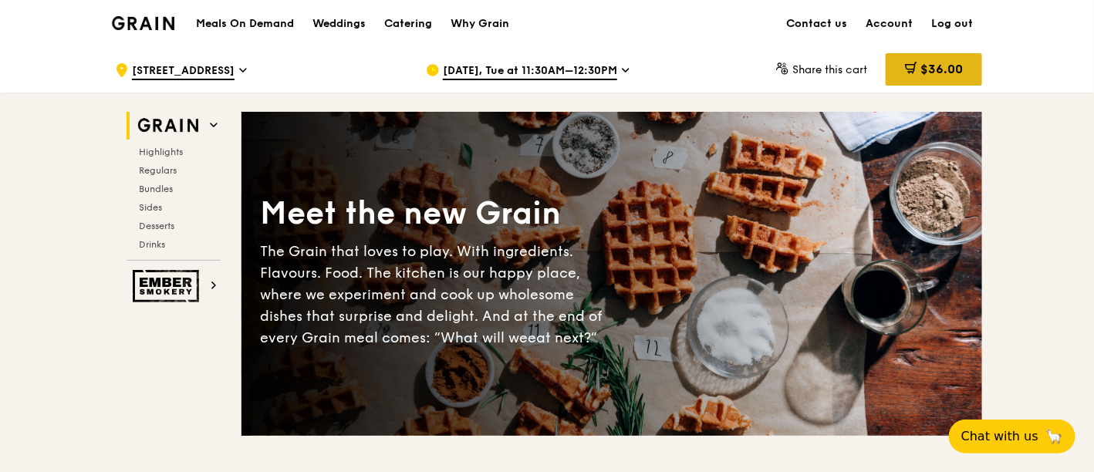
click at [905, 62] on icon at bounding box center [911, 68] width 12 height 12
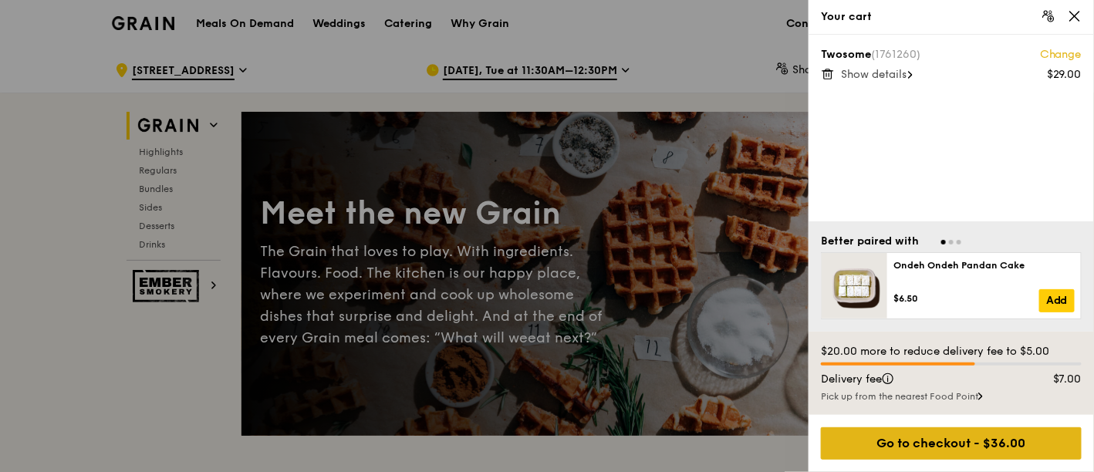
click at [902, 443] on div "Go to checkout - $36.00" at bounding box center [951, 443] width 261 height 32
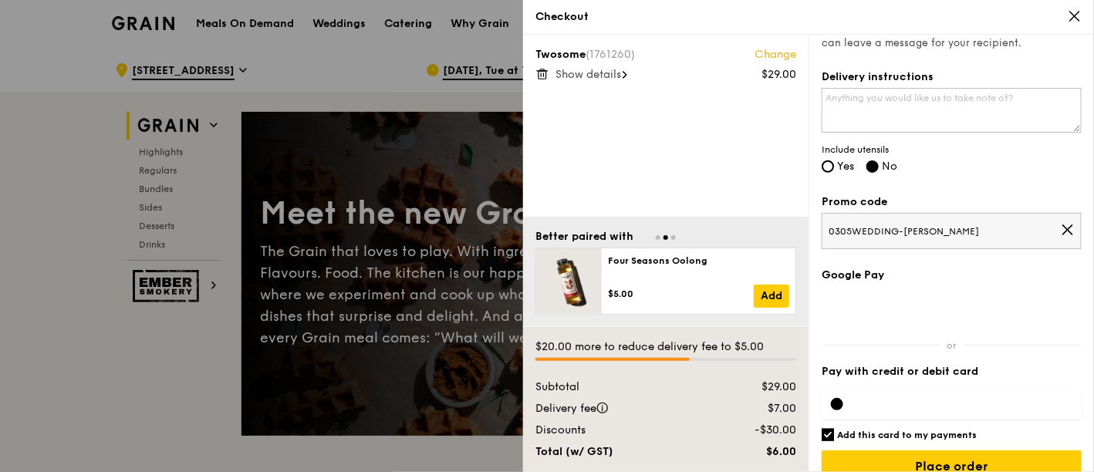
click at [971, 230] on span "0305WEDDING-[PERSON_NAME]" at bounding box center [944, 231] width 232 height 12
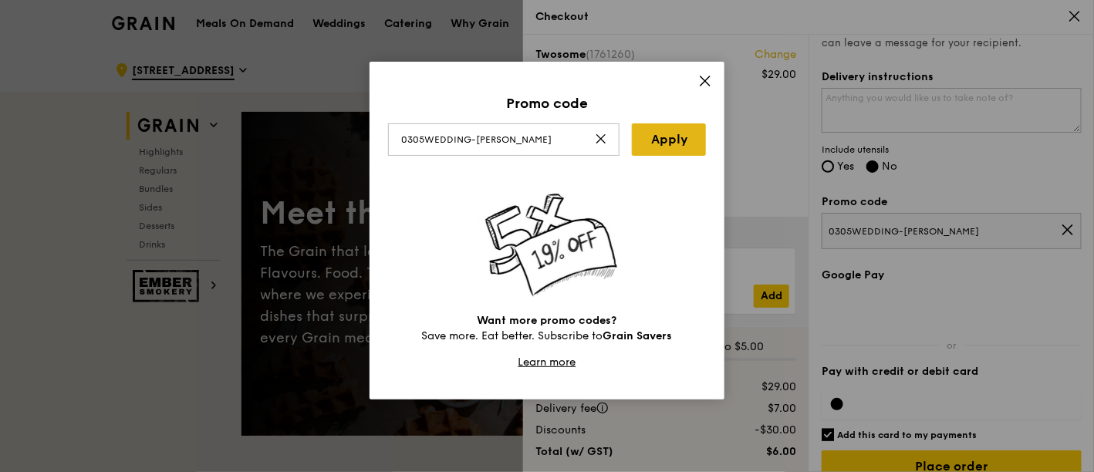
click at [697, 129] on link "Apply" at bounding box center [669, 139] width 74 height 32
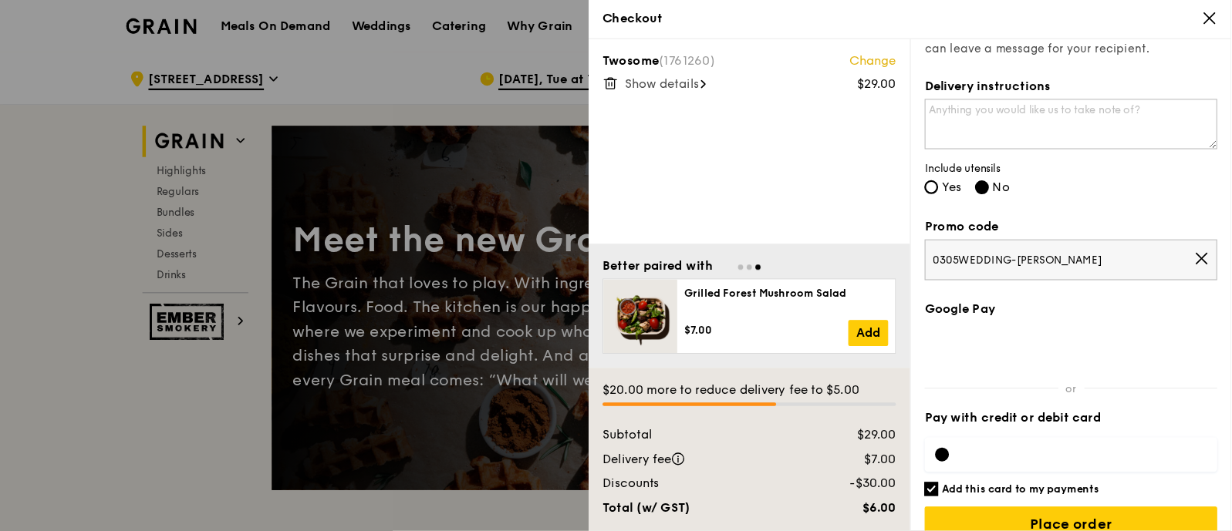
scroll to position [375, 0]
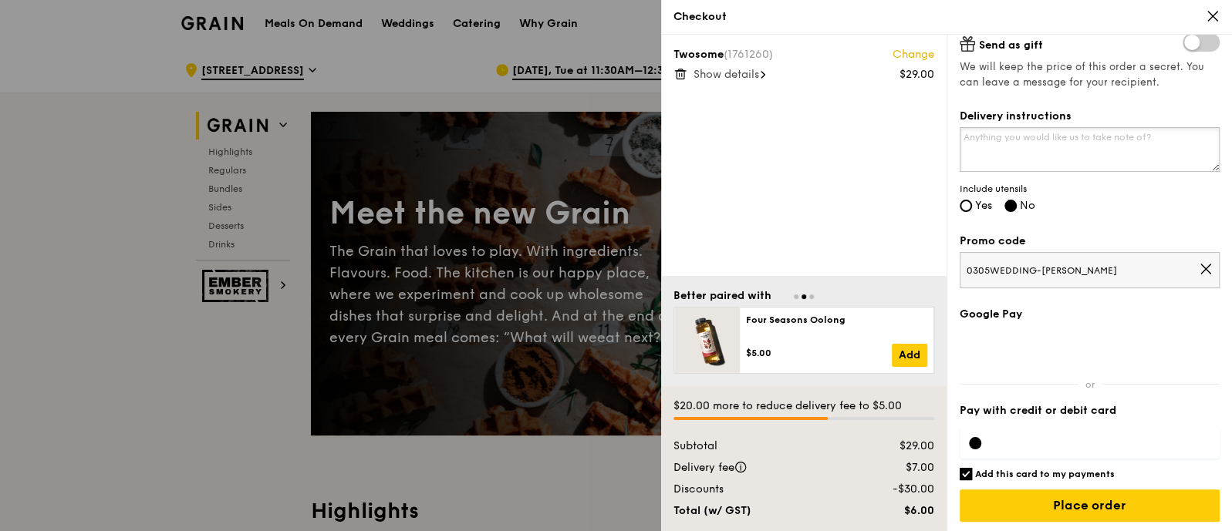
click at [1057, 152] on textarea "Delivery instructions" at bounding box center [1090, 149] width 260 height 45
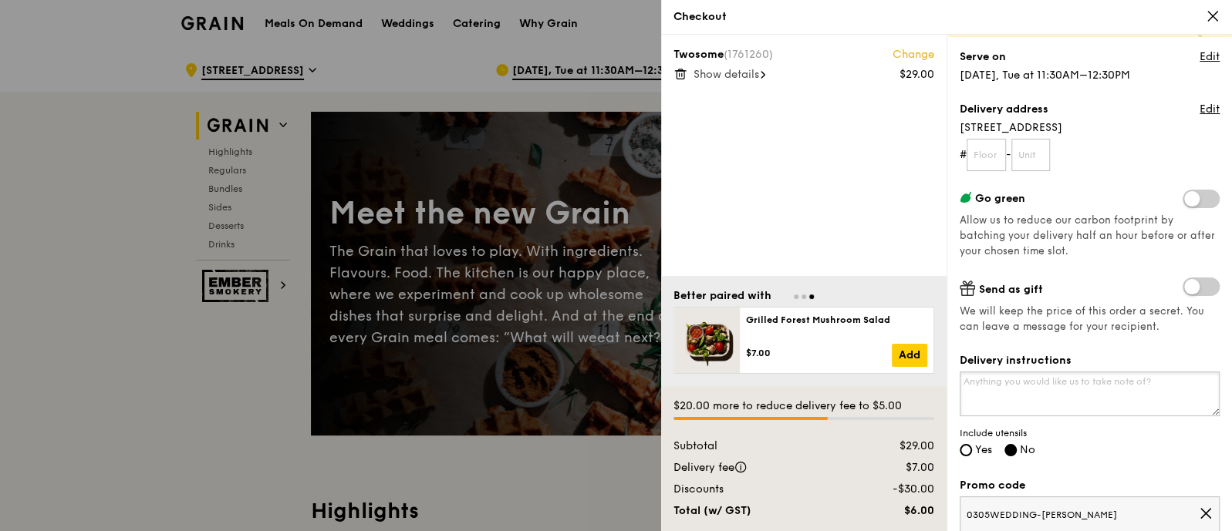
scroll to position [114, 0]
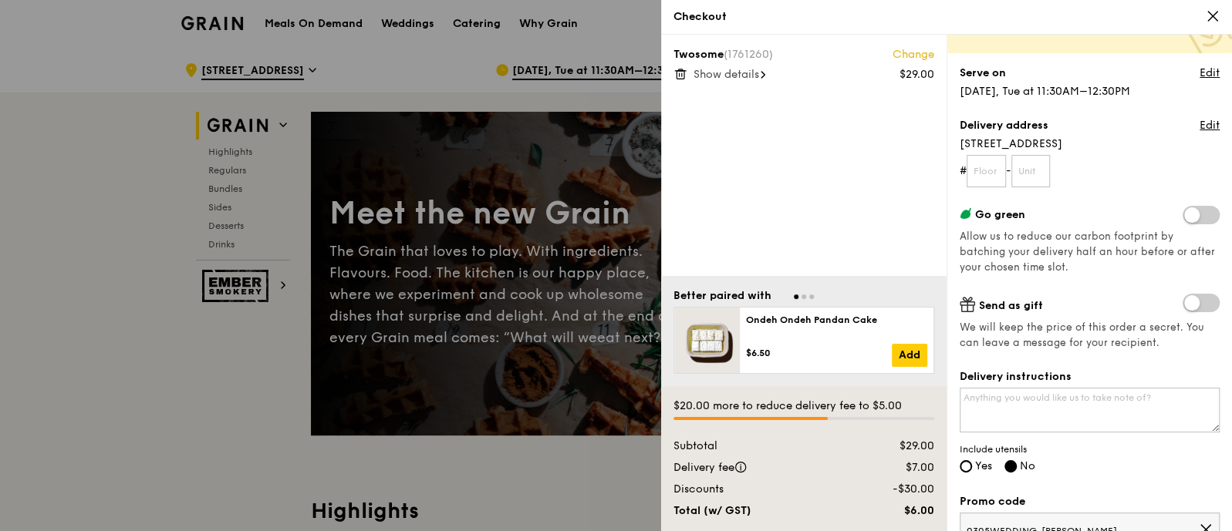
click at [1093, 211] on span at bounding box center [1200, 215] width 37 height 19
click at [1093, 217] on input "checkbox" at bounding box center [1186, 217] width 0 height 0
click at [1093, 211] on span at bounding box center [1200, 215] width 37 height 19
click at [1093, 217] on input "checkbox" at bounding box center [1186, 217] width 0 height 0
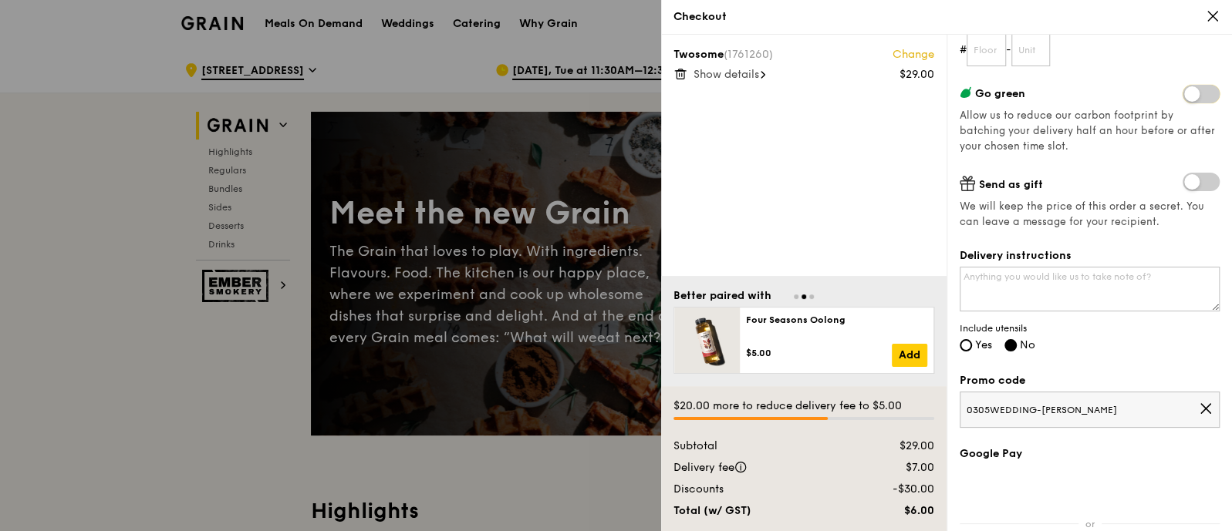
scroll to position [375, 0]
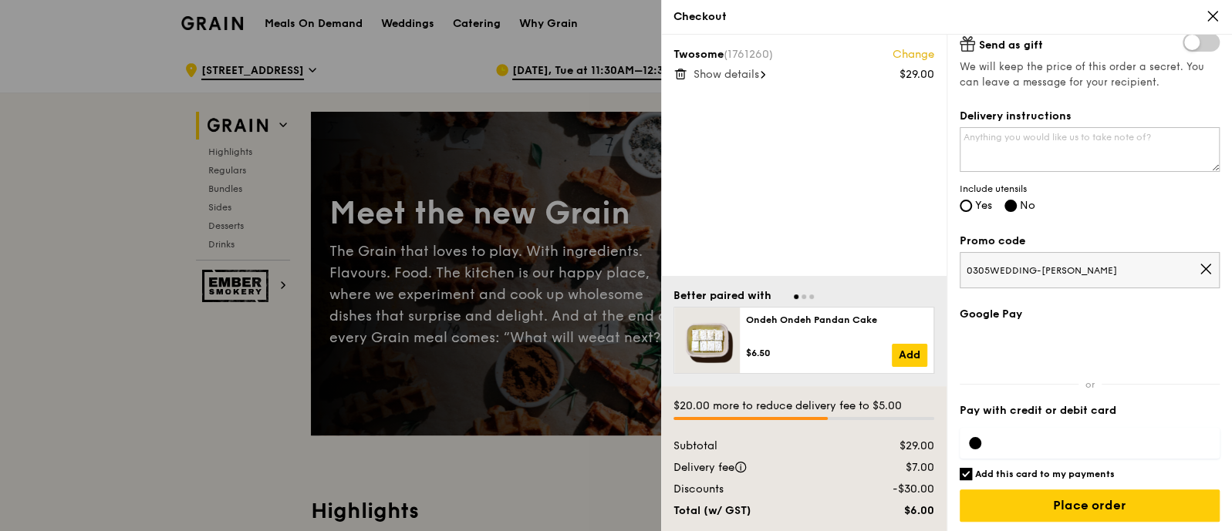
click at [251, 164] on div at bounding box center [616, 265] width 1232 height 531
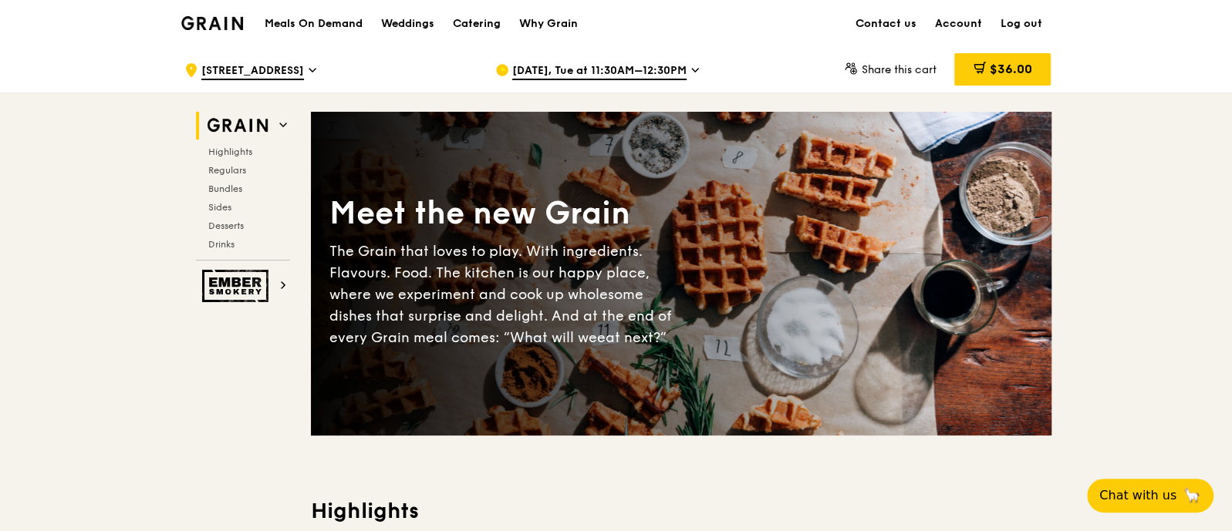
click at [620, 76] on span "[DATE], Tue at 11:30AM–12:30PM" at bounding box center [599, 71] width 174 height 17
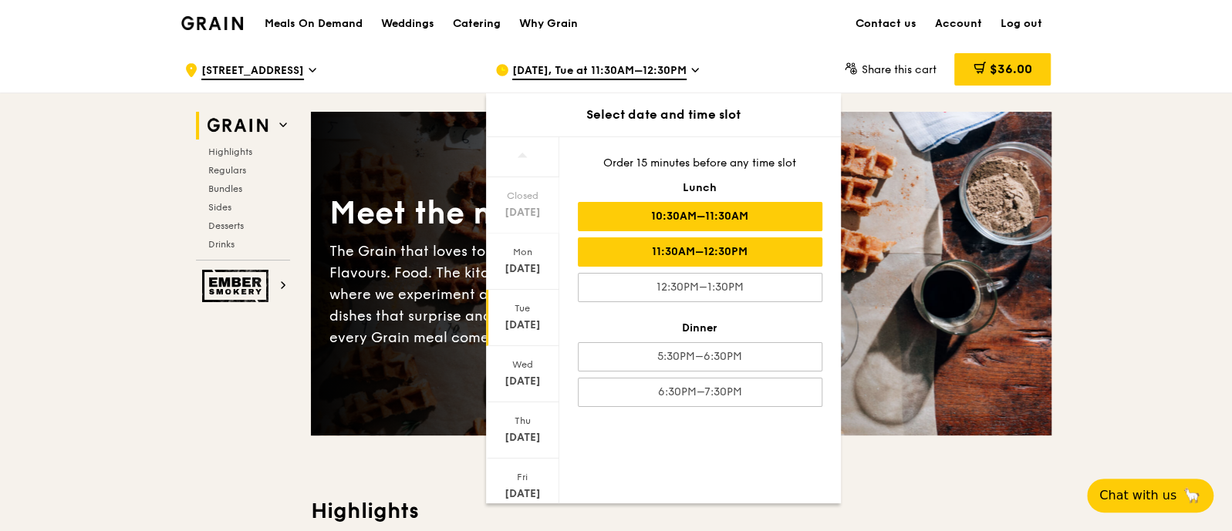
click at [667, 221] on div "10:30AM–11:30AM" at bounding box center [700, 216] width 245 height 29
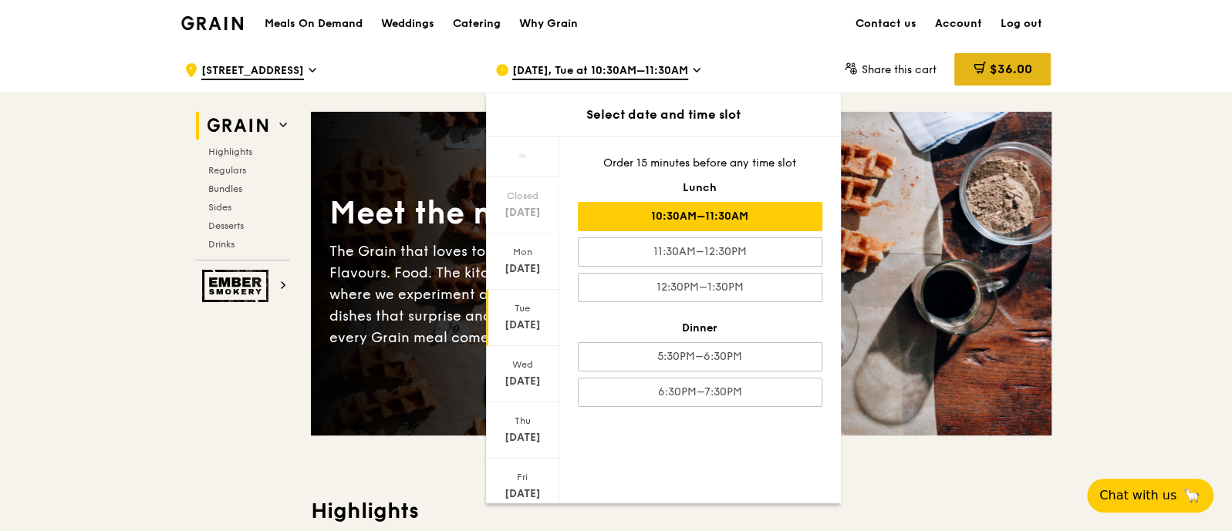
click at [993, 69] on span "$36.00" at bounding box center [1010, 69] width 42 height 15
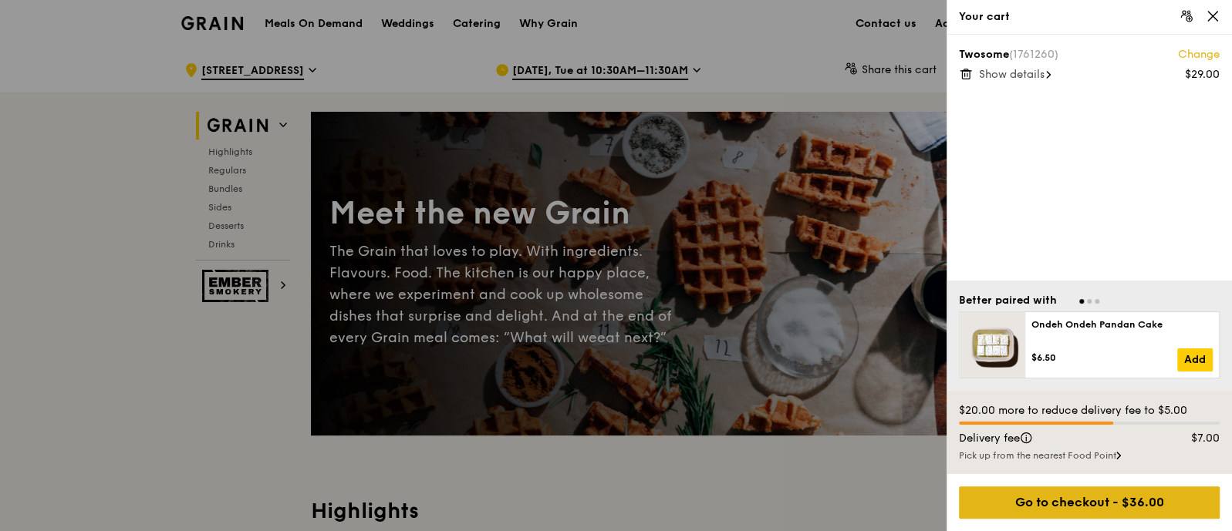
click at [1030, 471] on div "Go to checkout - $36.00" at bounding box center [1089, 503] width 261 height 32
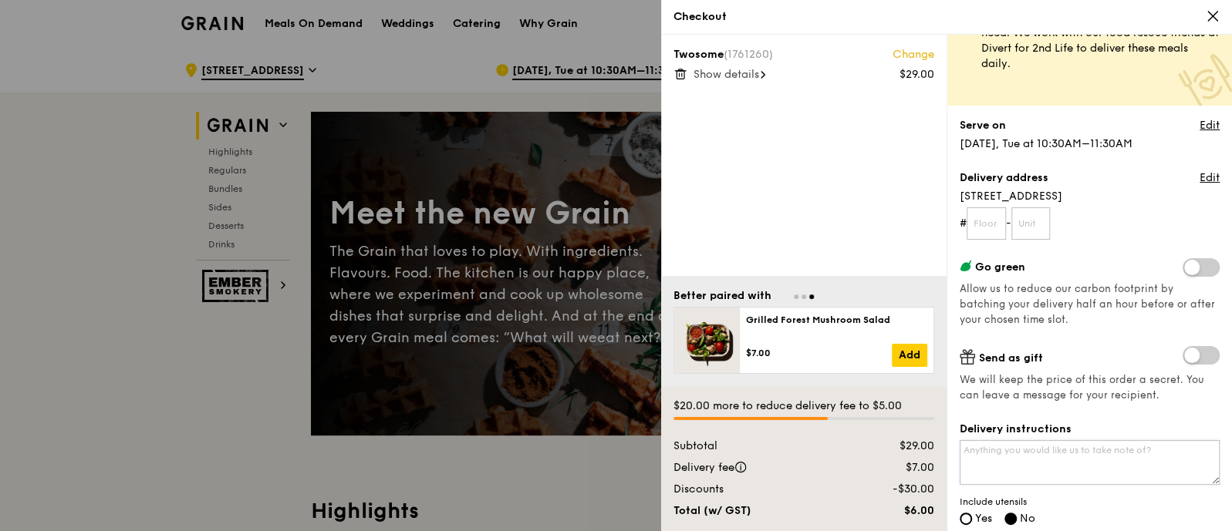
scroll to position [55, 0]
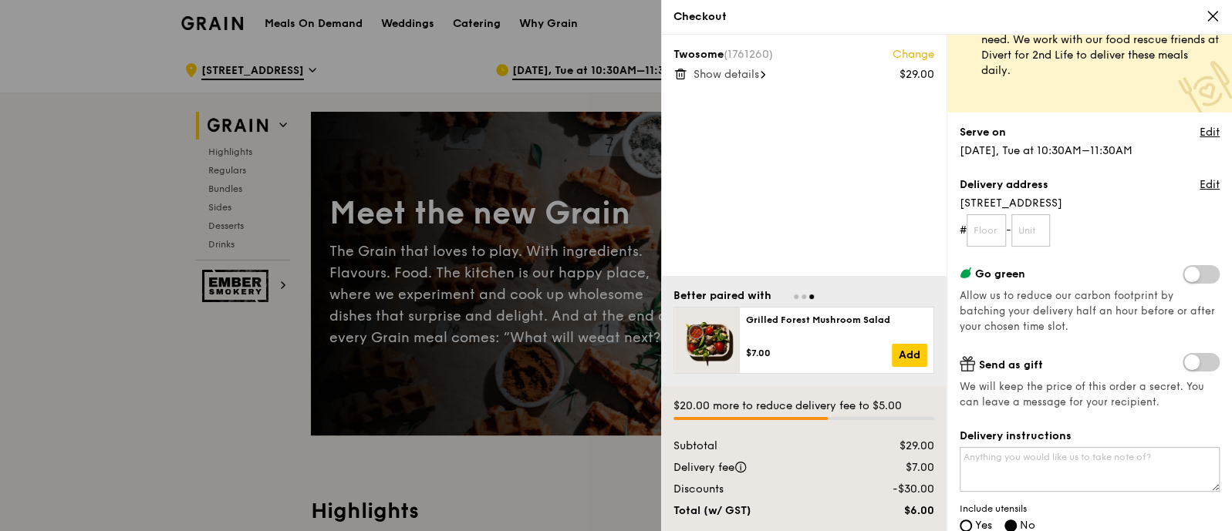
click at [1093, 272] on span at bounding box center [1200, 274] width 37 height 19
click at [1093, 276] on input "checkbox" at bounding box center [1186, 276] width 0 height 0
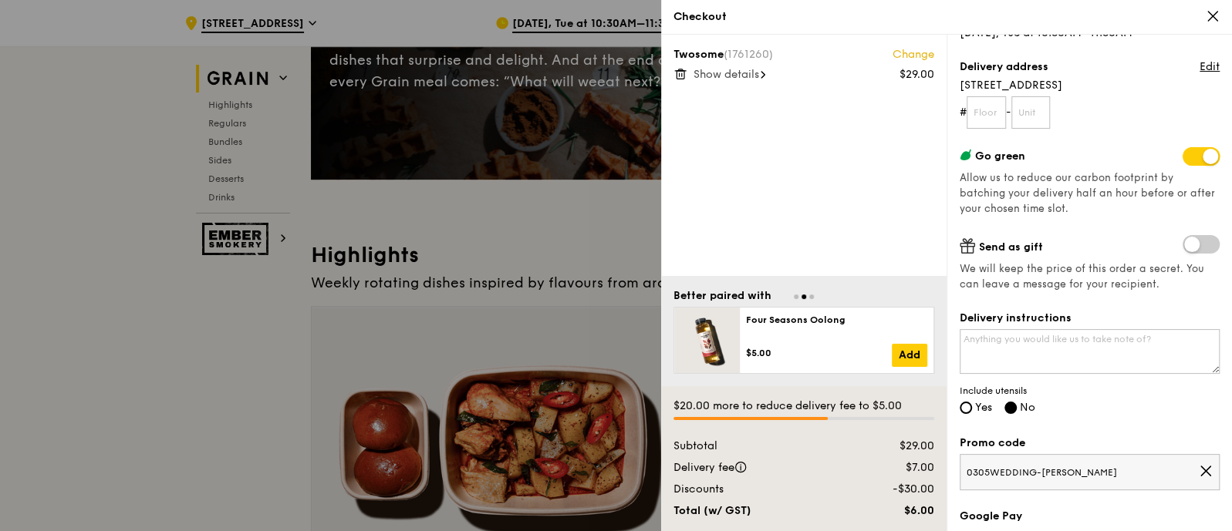
scroll to position [0, 0]
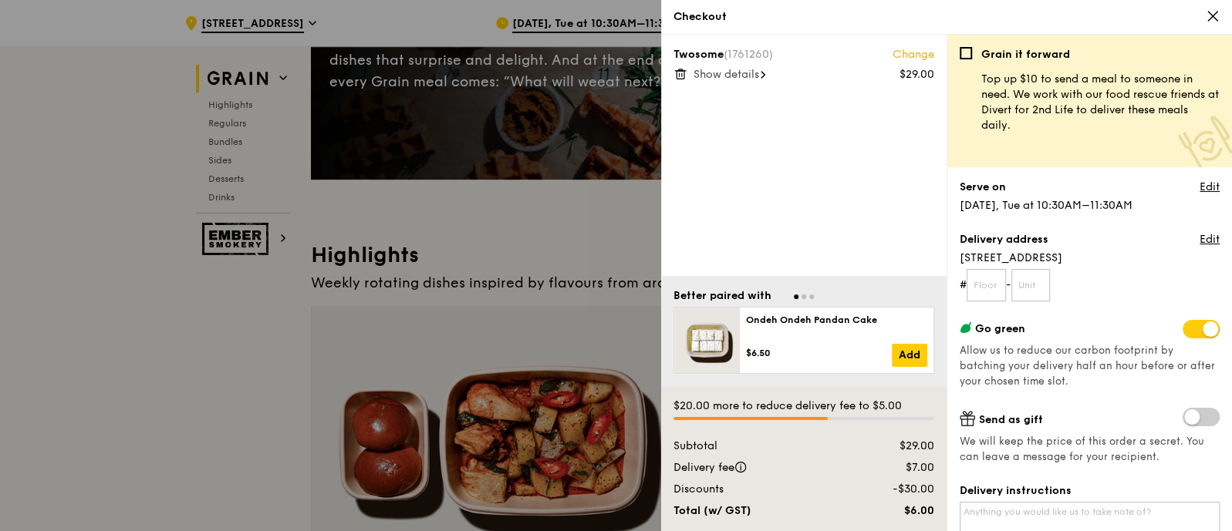
click at [1093, 329] on span at bounding box center [1200, 329] width 37 height 19
click at [1093, 331] on input "checkbox" at bounding box center [1186, 331] width 0 height 0
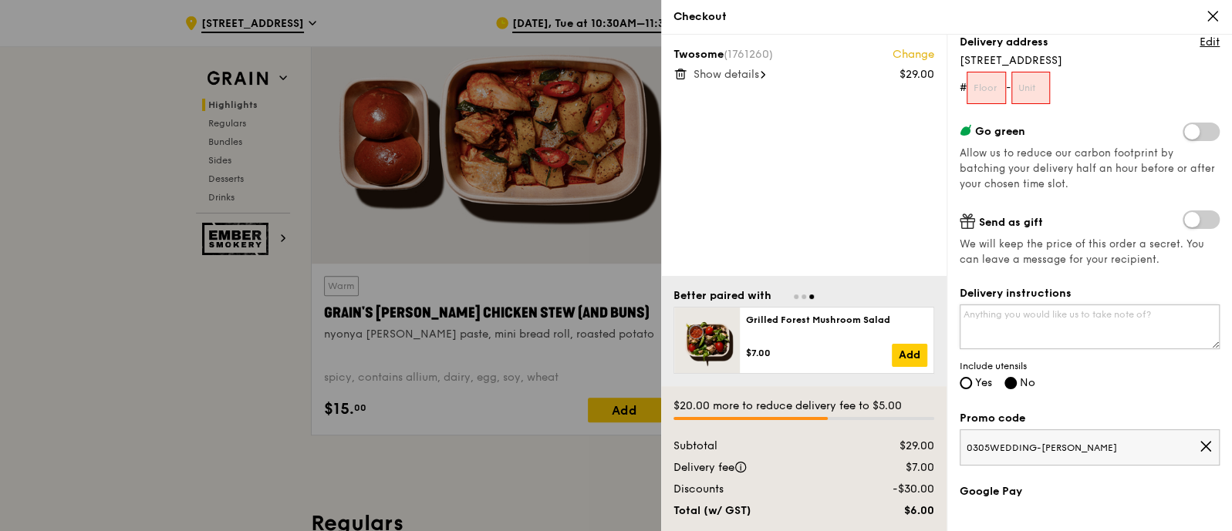
scroll to position [197, 0]
click at [986, 93] on input "text" at bounding box center [985, 89] width 39 height 32
type input "0"
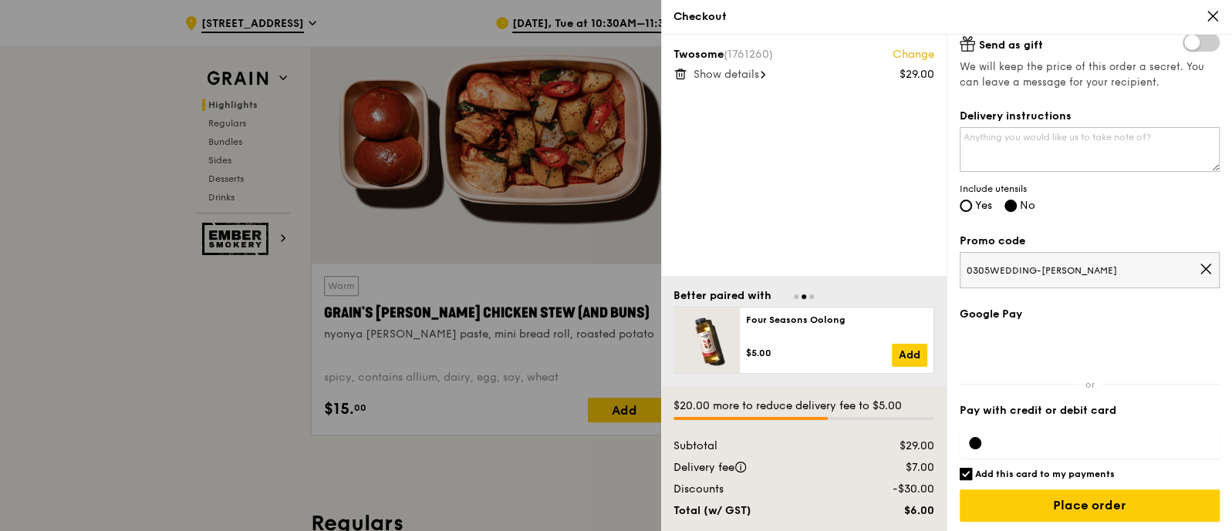
type input "0"
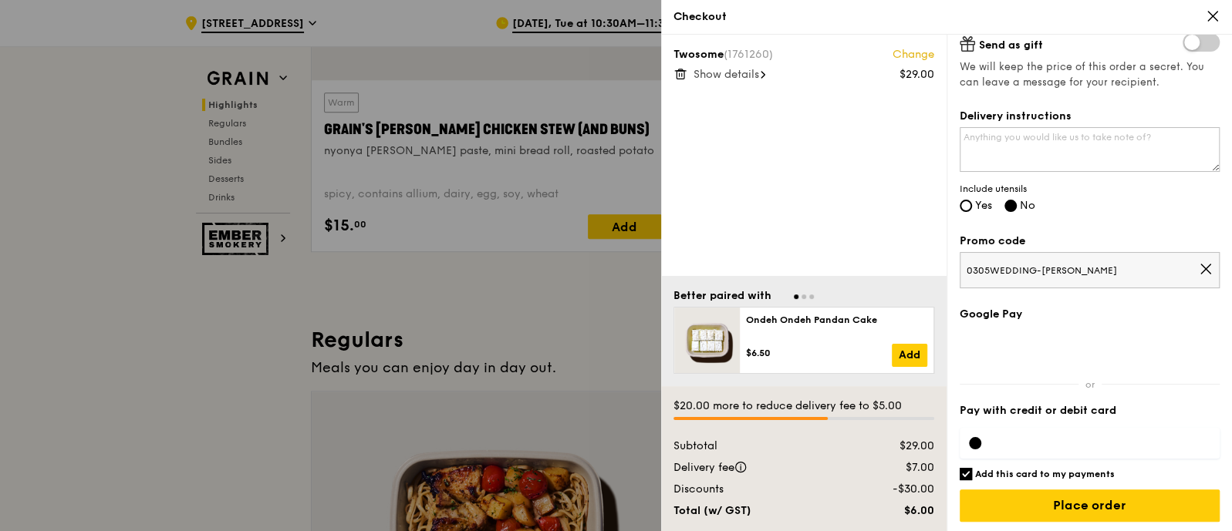
scroll to position [751, 0]
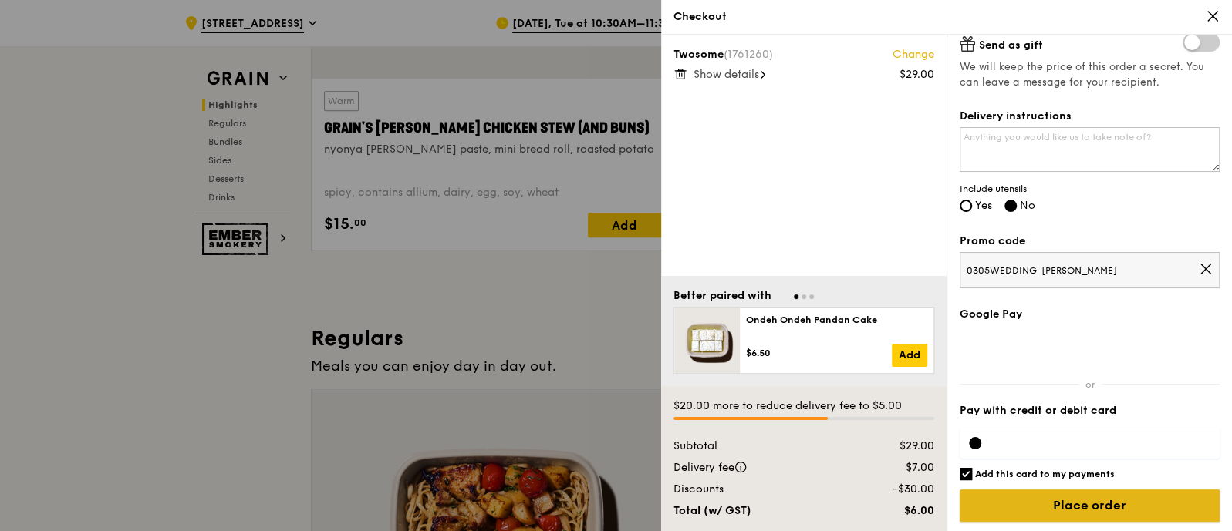
click at [1060, 471] on input "Place order" at bounding box center [1090, 506] width 260 height 32
click at [1070, 471] on input "Place order" at bounding box center [1090, 506] width 260 height 32
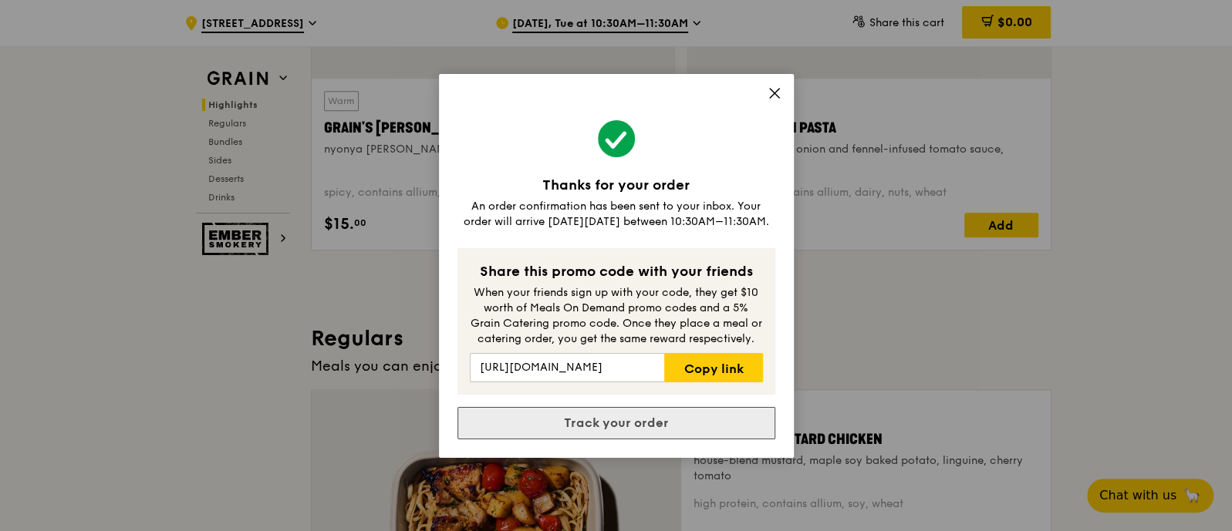
click at [696, 429] on link "Track your order" at bounding box center [616, 423] width 318 height 32
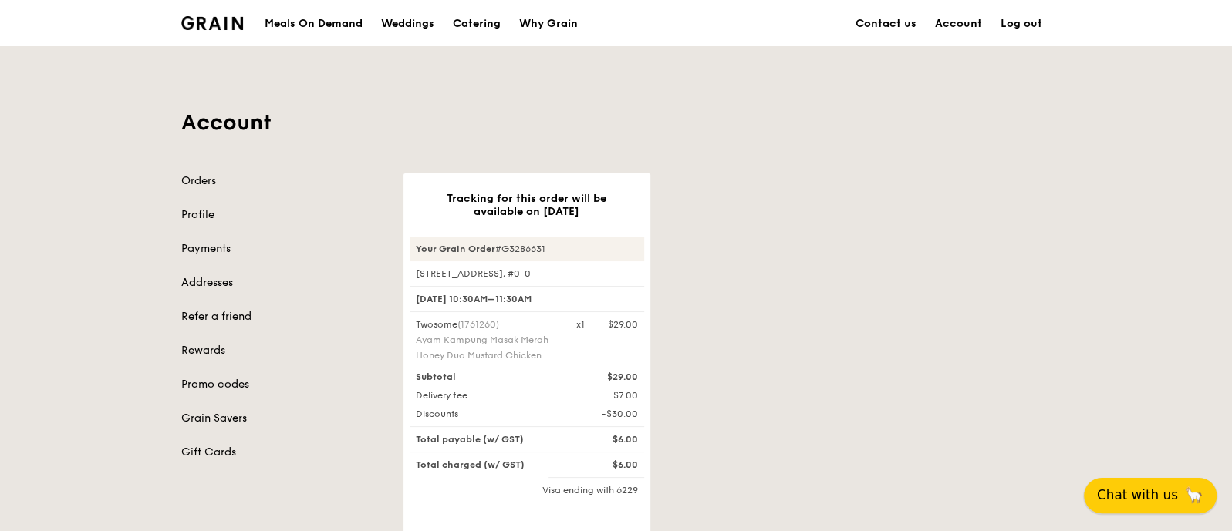
click at [1093, 471] on span "Chat with us" at bounding box center [1137, 495] width 81 height 19
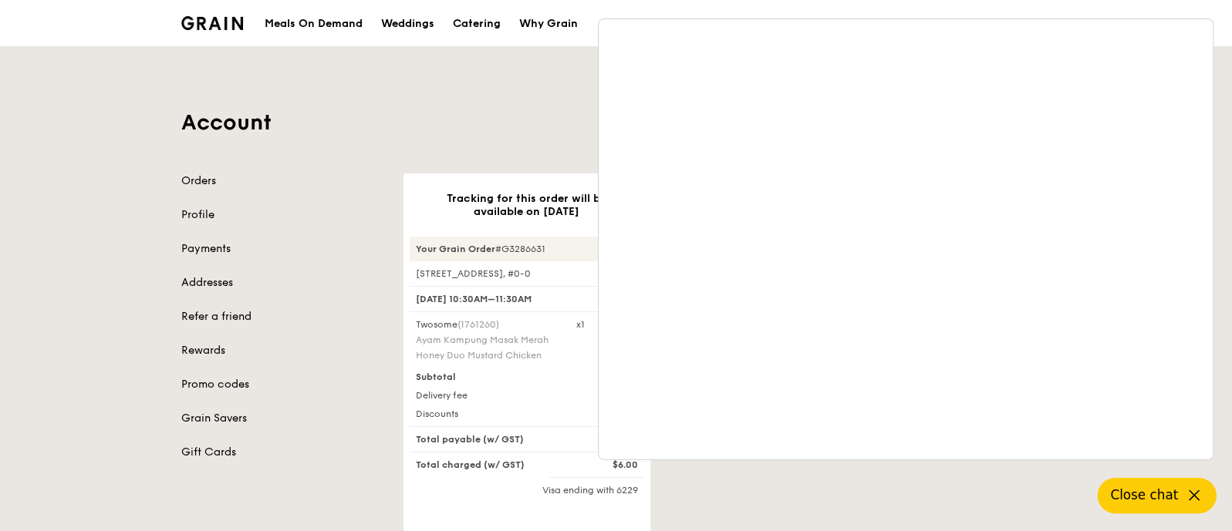
drag, startPoint x: 498, startPoint y: 242, endPoint x: 579, endPoint y: 244, distance: 81.8
click at [579, 244] on div "Your Grain Order #G3286631" at bounding box center [527, 249] width 234 height 25
copy div "#G3286631"
click at [468, 125] on h1 "Account" at bounding box center [616, 123] width 870 height 28
click at [1093, 471] on icon at bounding box center [1194, 496] width 19 height 19
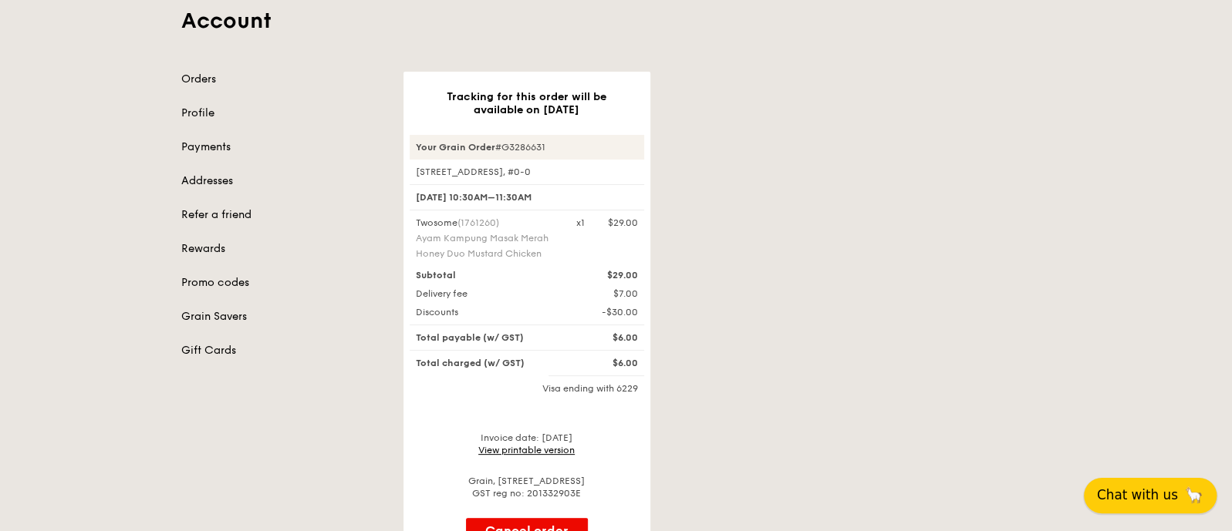
scroll to position [90, 0]
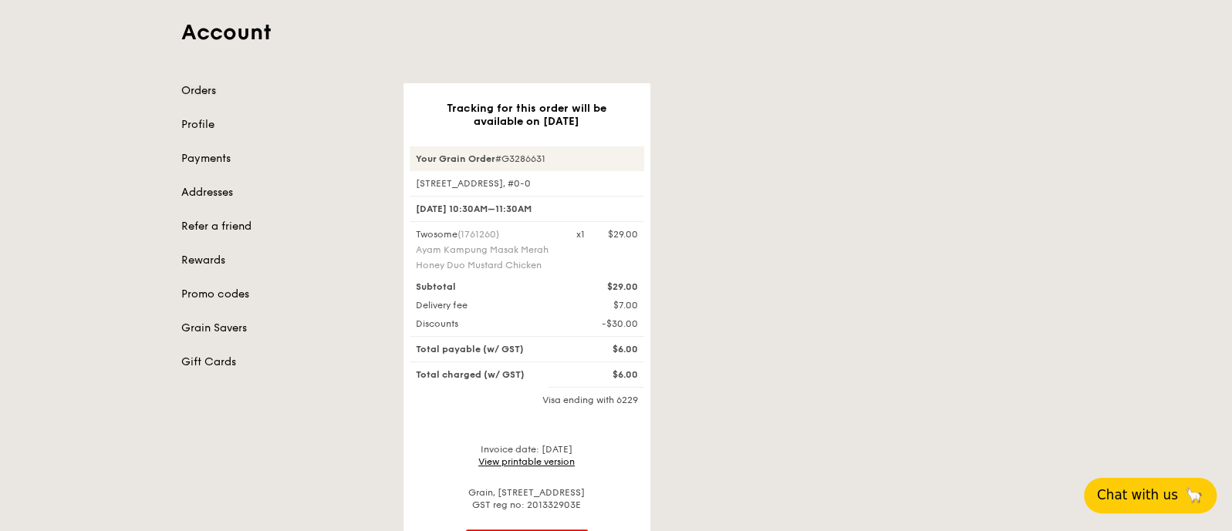
click at [204, 94] on link "Orders" at bounding box center [283, 90] width 204 height 15
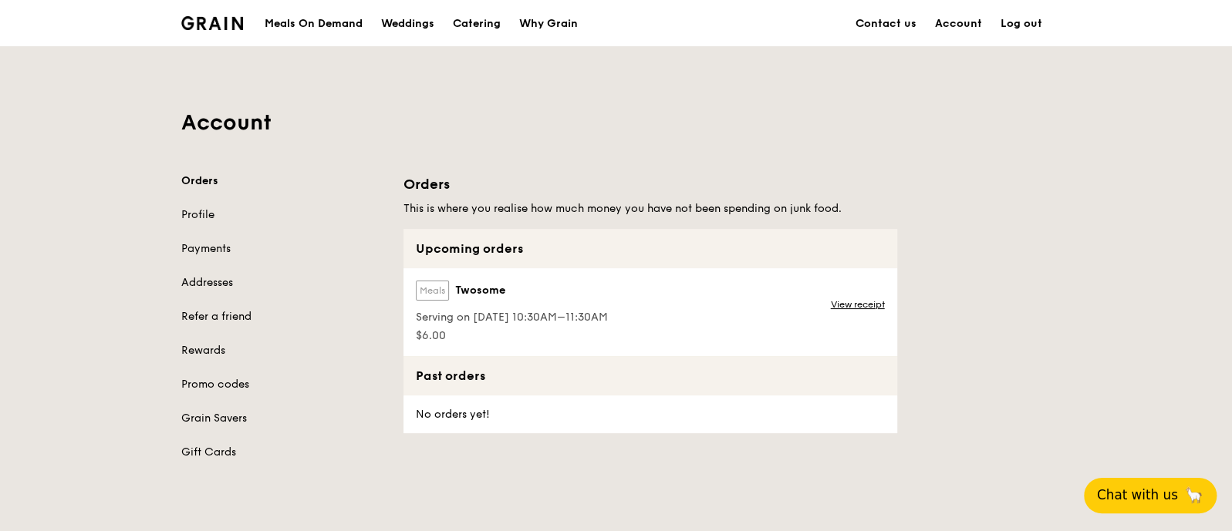
click at [440, 289] on label "Meals" at bounding box center [432, 291] width 33 height 20
click at [486, 281] on div "Meals Twosome" at bounding box center [512, 294] width 192 height 26
click at [444, 334] on span "$6.00" at bounding box center [512, 336] width 192 height 15
click at [854, 306] on link "View receipt" at bounding box center [858, 305] width 54 height 12
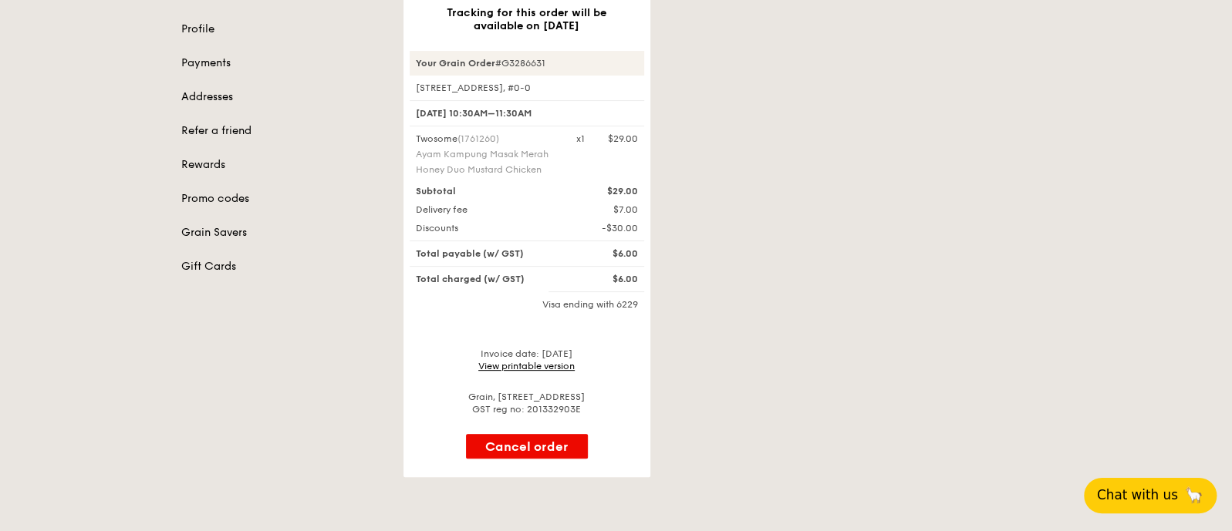
scroll to position [187, 0]
